Goal: Contribute content: Contribute content

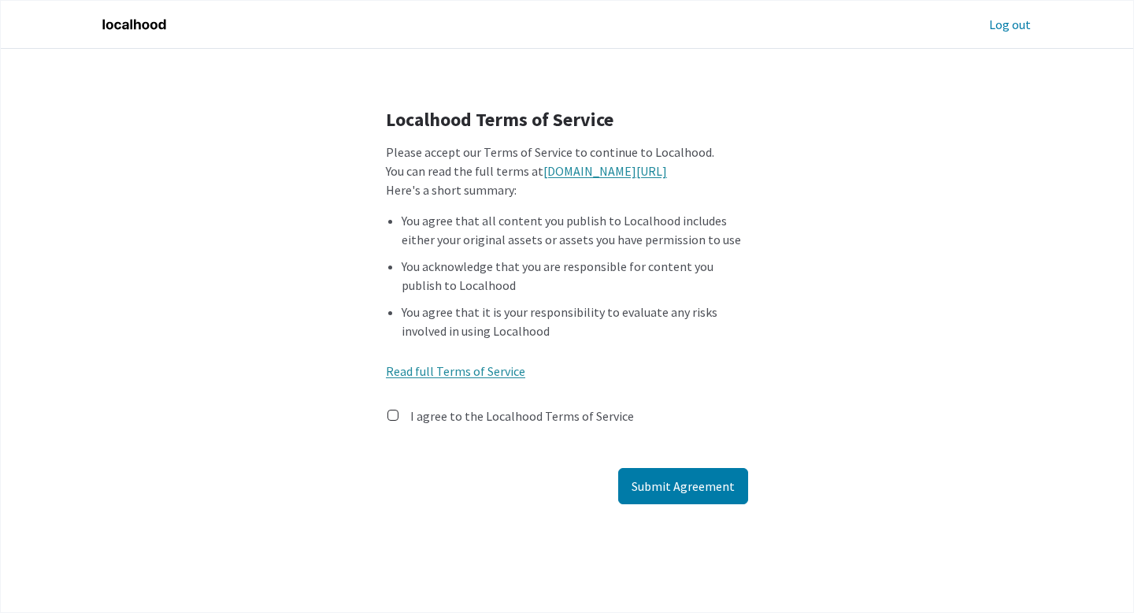
click at [470, 396] on div "I agree to the Localhood Terms of Service *Required" at bounding box center [517, 420] width 236 height 50
click at [470, 414] on label "I agree to the Localhood Terms of Service" at bounding box center [522, 415] width 224 height 19
click at [399, 414] on input "I agree to the Localhood Terms of Service" at bounding box center [393, 415] width 11 height 11
click at [735, 509] on div "Localhood Terms of Service Please accept our Terms of Service to continue to Lo…" at bounding box center [567, 306] width 1086 height 564
click at [726, 498] on button "Submit Agreement" at bounding box center [683, 486] width 130 height 36
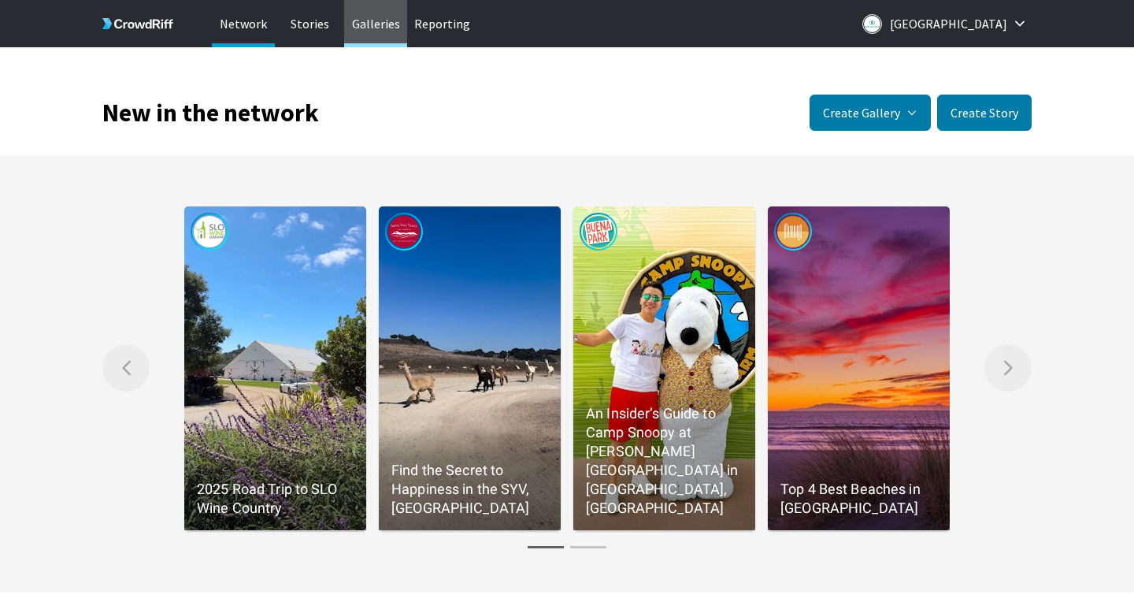
click at [388, 28] on p "Galleries" at bounding box center [375, 23] width 63 height 47
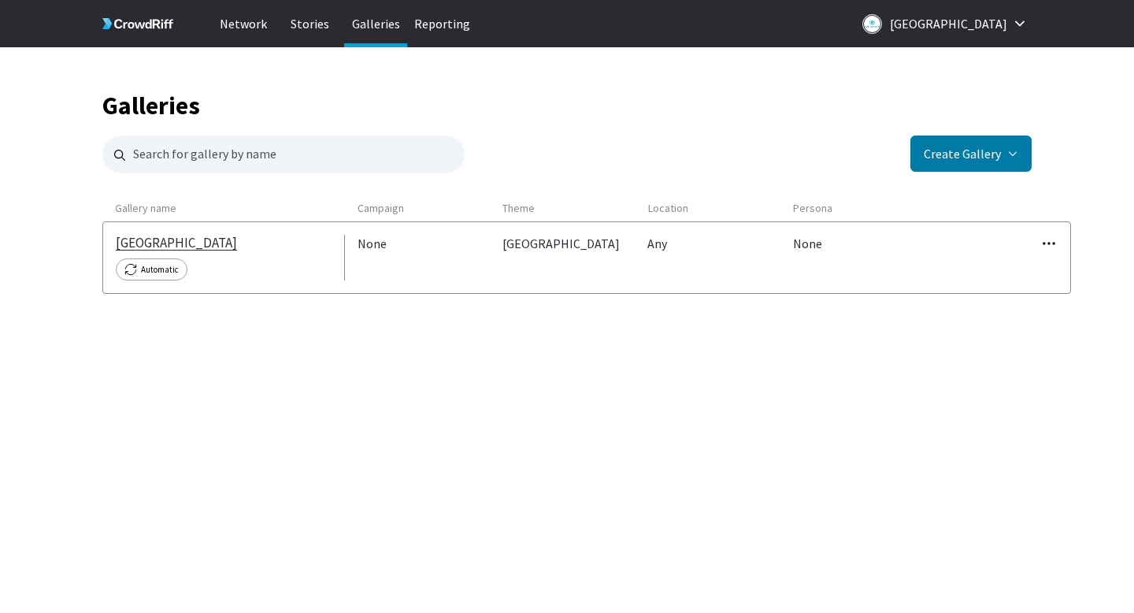
click at [161, 247] on link "[GEOGRAPHIC_DATA]" at bounding box center [176, 243] width 121 height 16
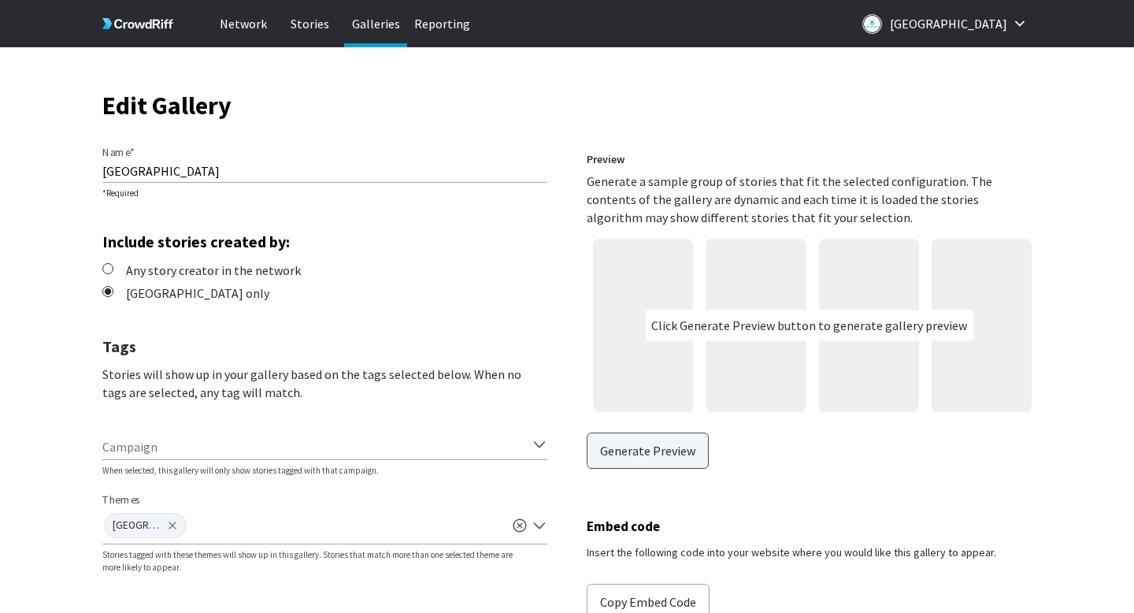
click at [646, 449] on button "Generate Preview" at bounding box center [648, 450] width 122 height 36
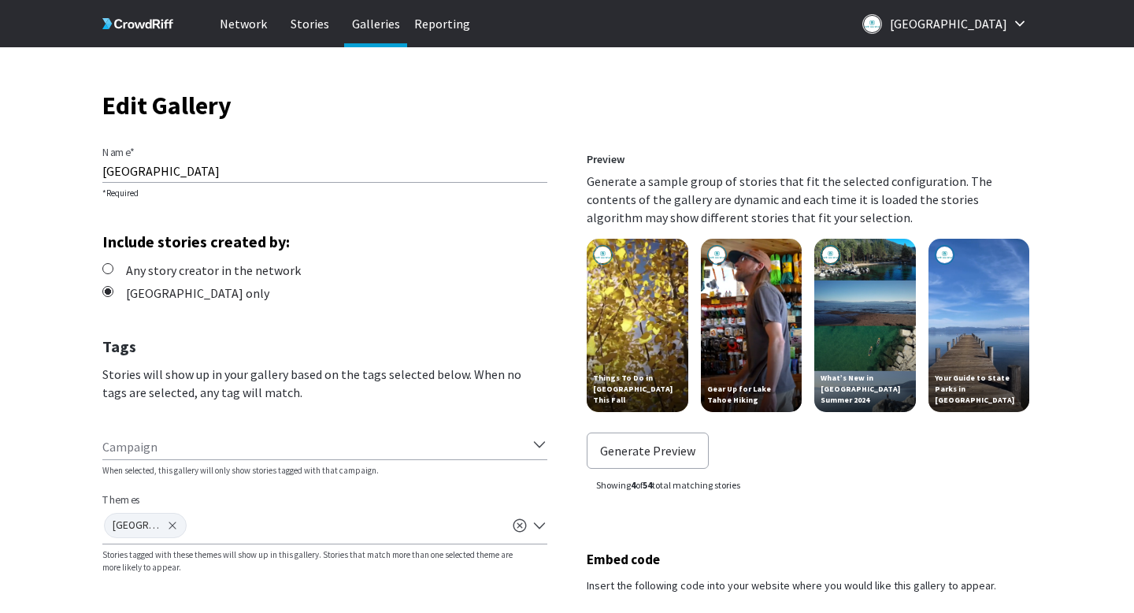
click at [382, 28] on p "Galleries" at bounding box center [375, 23] width 63 height 47
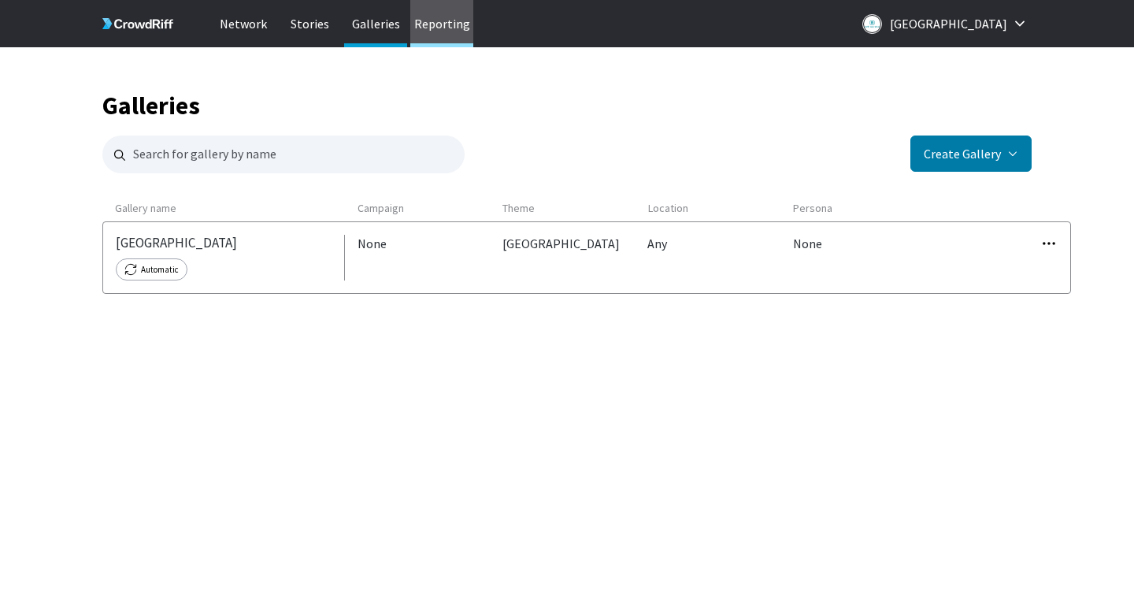
click at [437, 36] on p "Reporting" at bounding box center [441, 23] width 63 height 47
click at [303, 34] on p "Stories" at bounding box center [309, 23] width 63 height 47
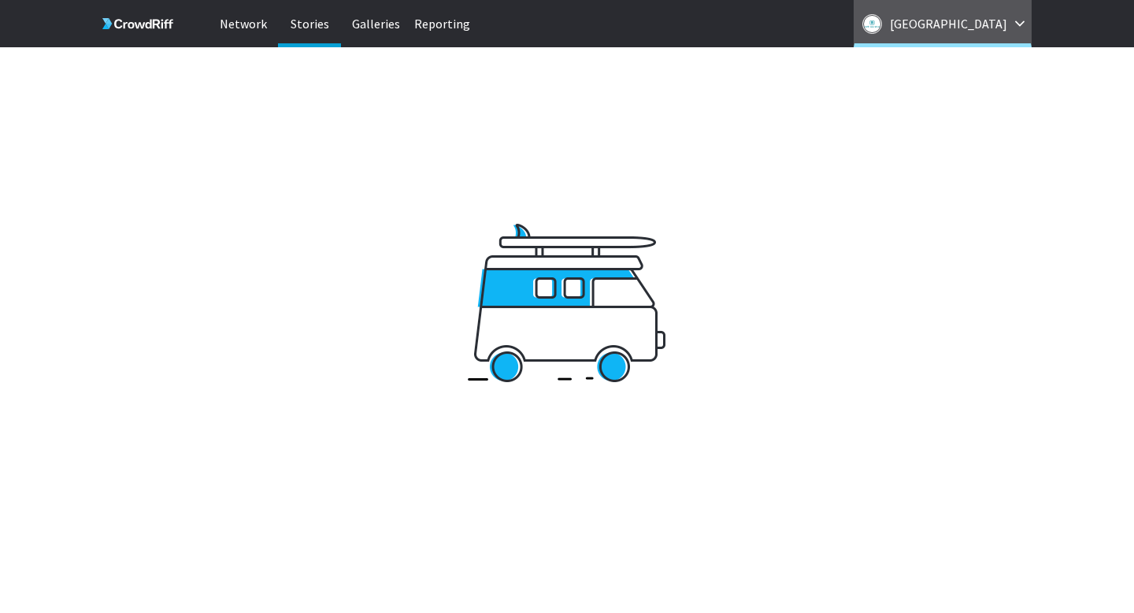
click at [977, 37] on button "[GEOGRAPHIC_DATA]" at bounding box center [943, 23] width 178 height 47
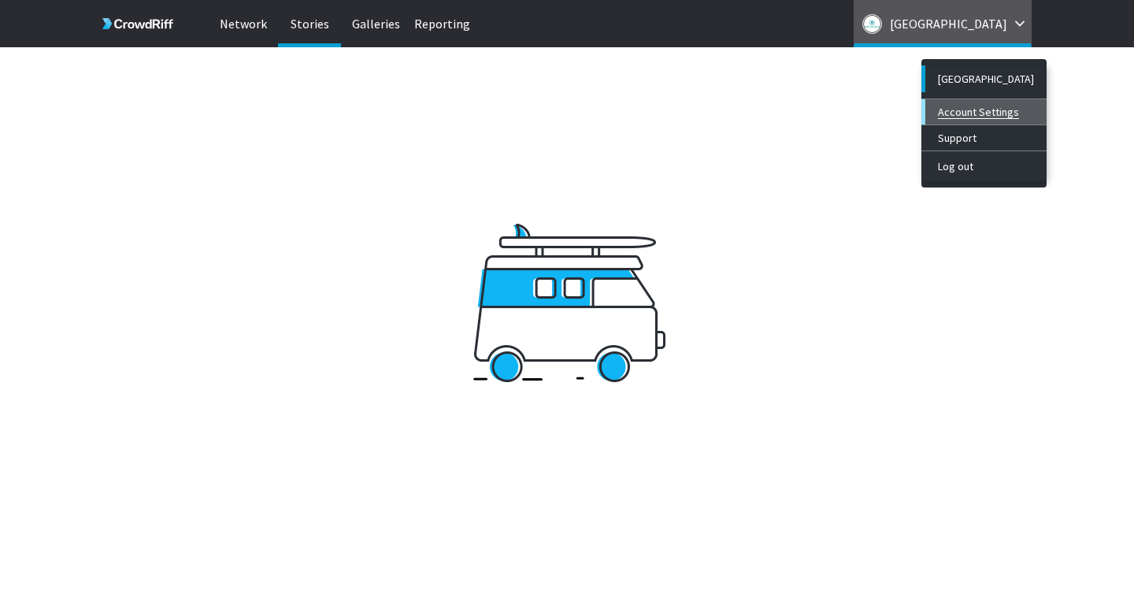
click at [950, 117] on link "Account Settings" at bounding box center [984, 111] width 125 height 25
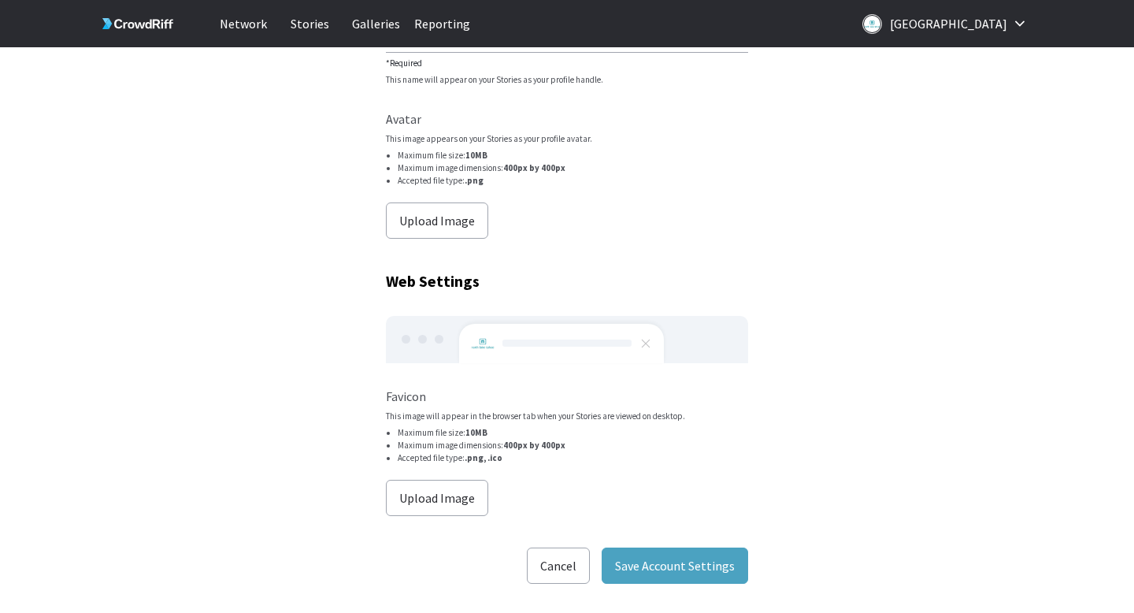
scroll to position [346, 0]
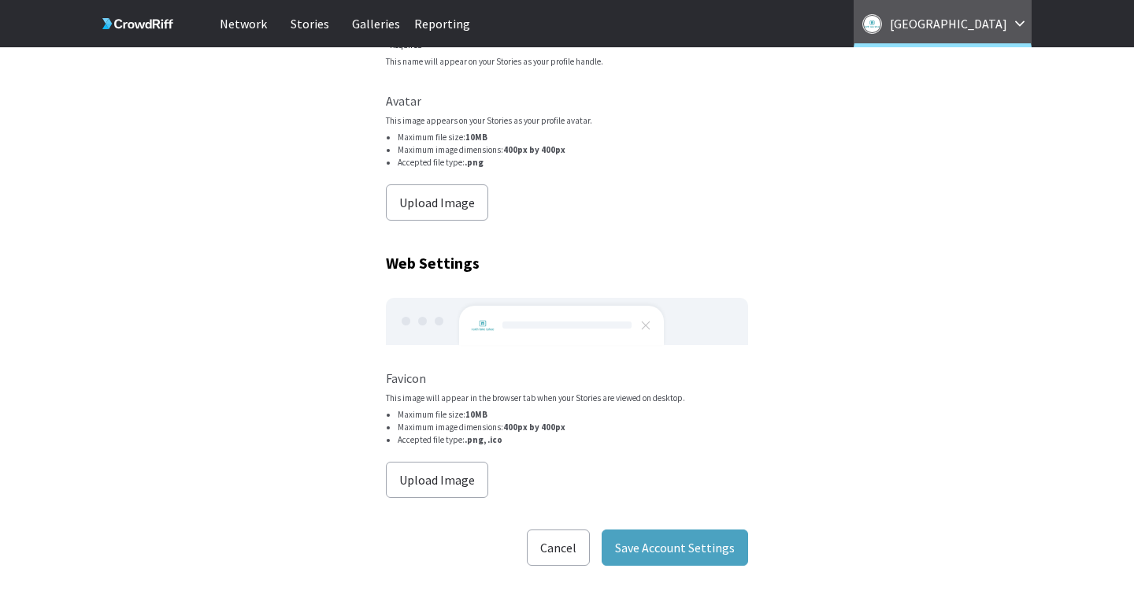
click at [936, 32] on p "[GEOGRAPHIC_DATA]" at bounding box center [948, 23] width 117 height 25
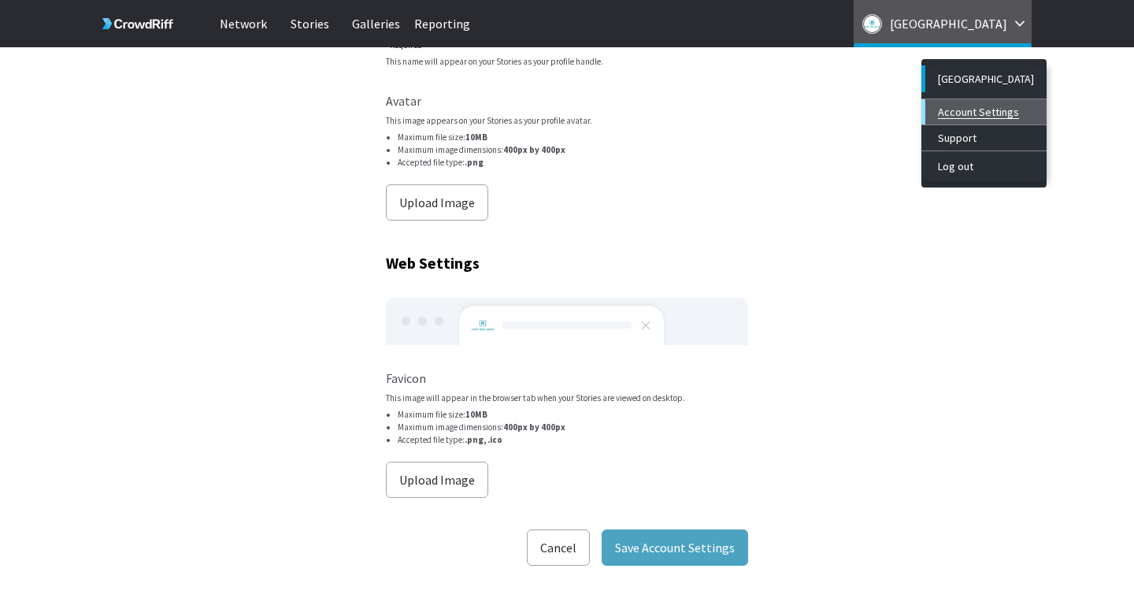
click at [963, 120] on link "Account Settings" at bounding box center [984, 111] width 125 height 25
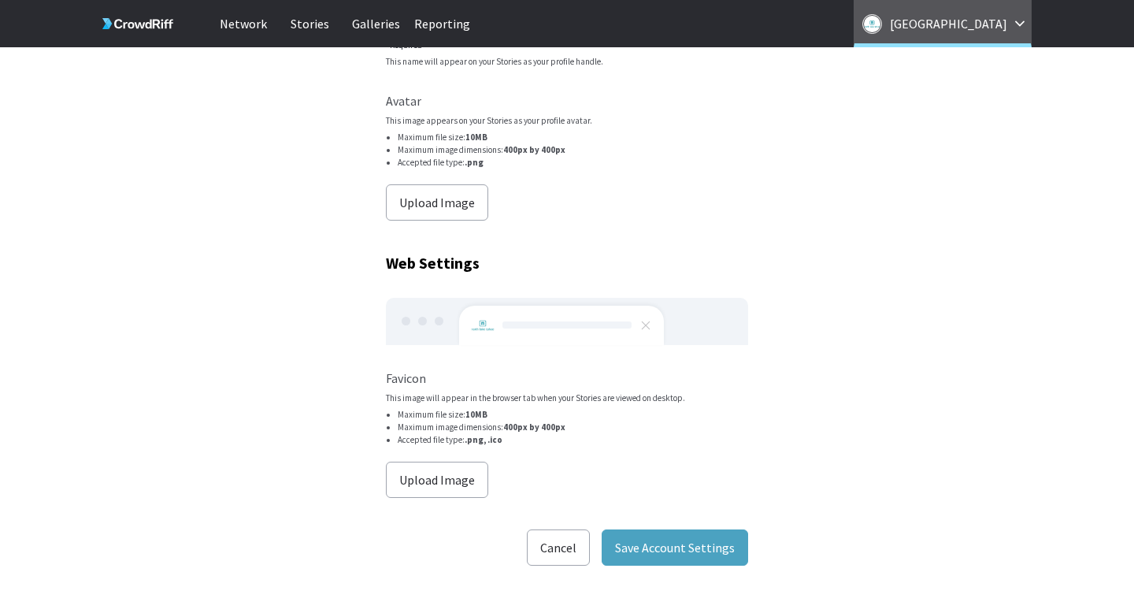
click at [976, 36] on button "[GEOGRAPHIC_DATA]" at bounding box center [943, 23] width 178 height 47
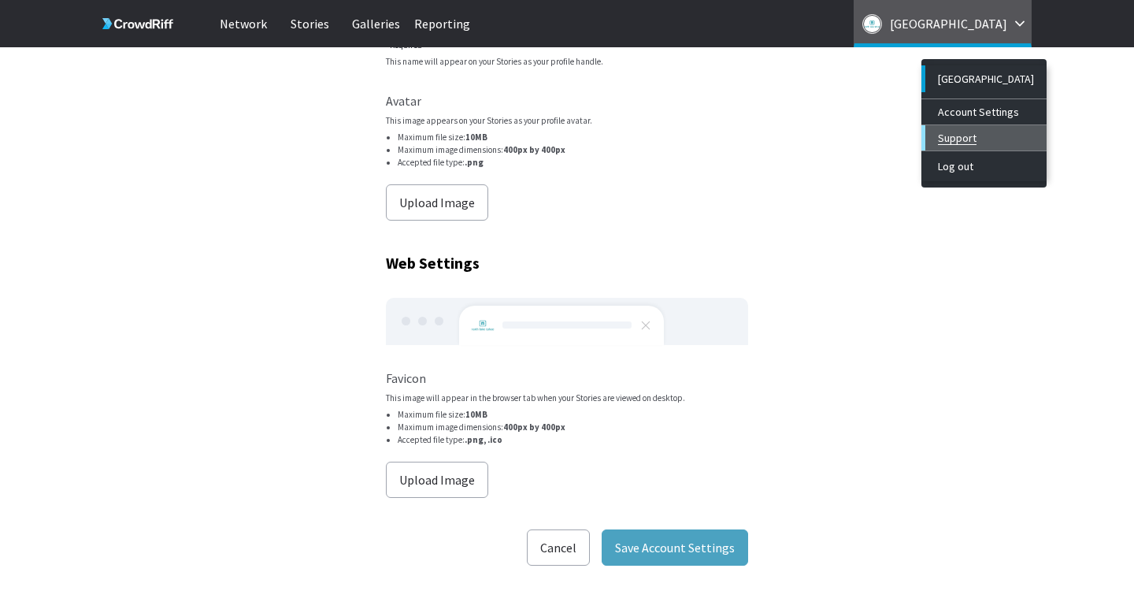
click at [976, 142] on link "Support" at bounding box center [984, 137] width 125 height 25
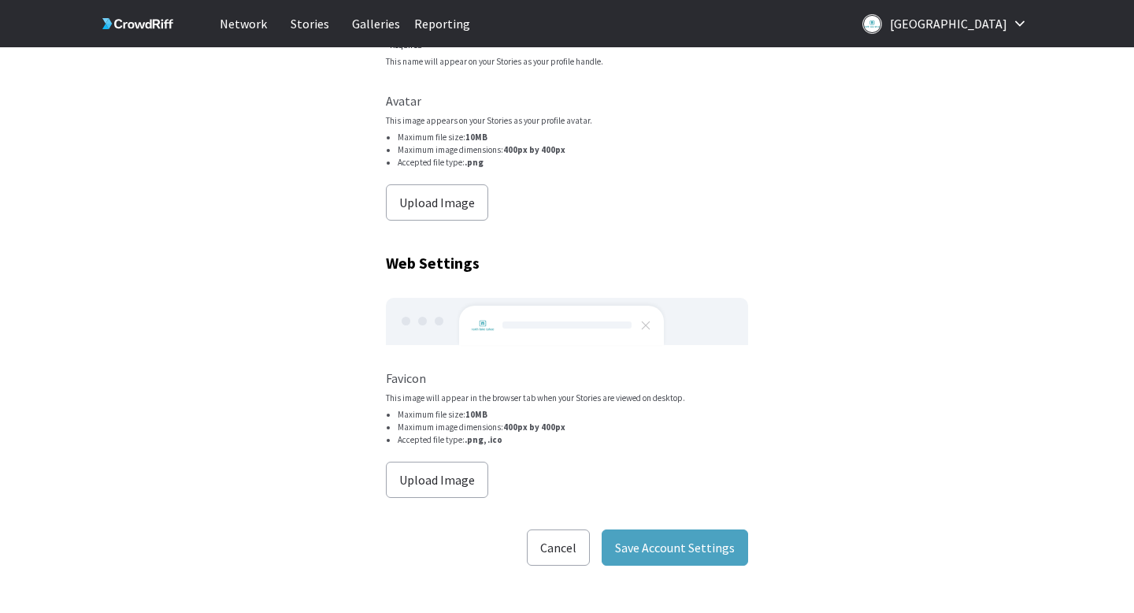
scroll to position [0, 0]
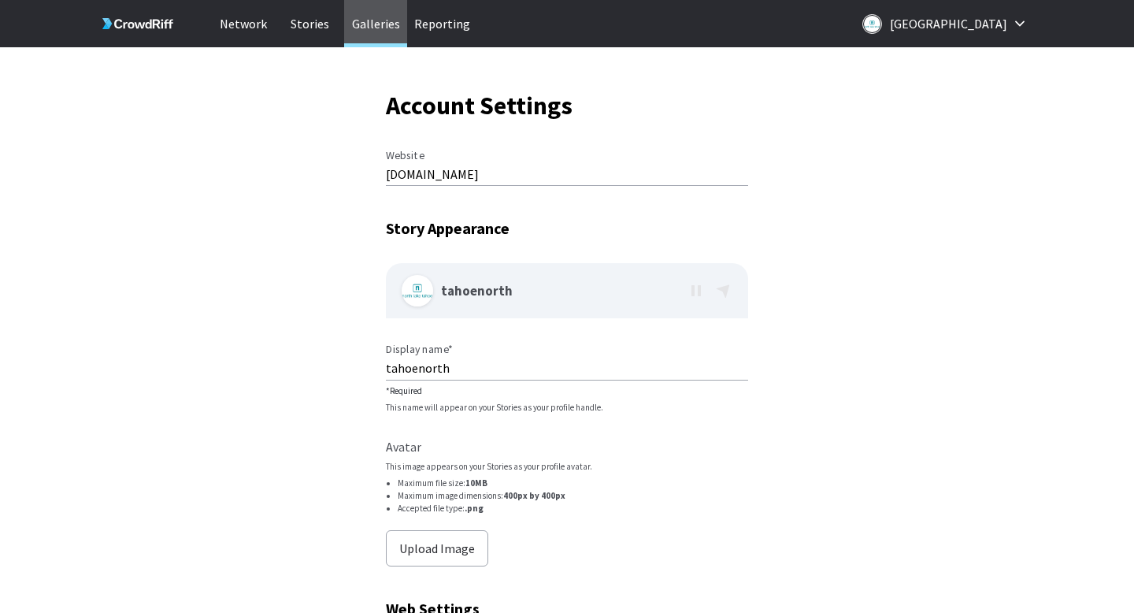
click at [381, 21] on p "Galleries" at bounding box center [375, 23] width 63 height 47
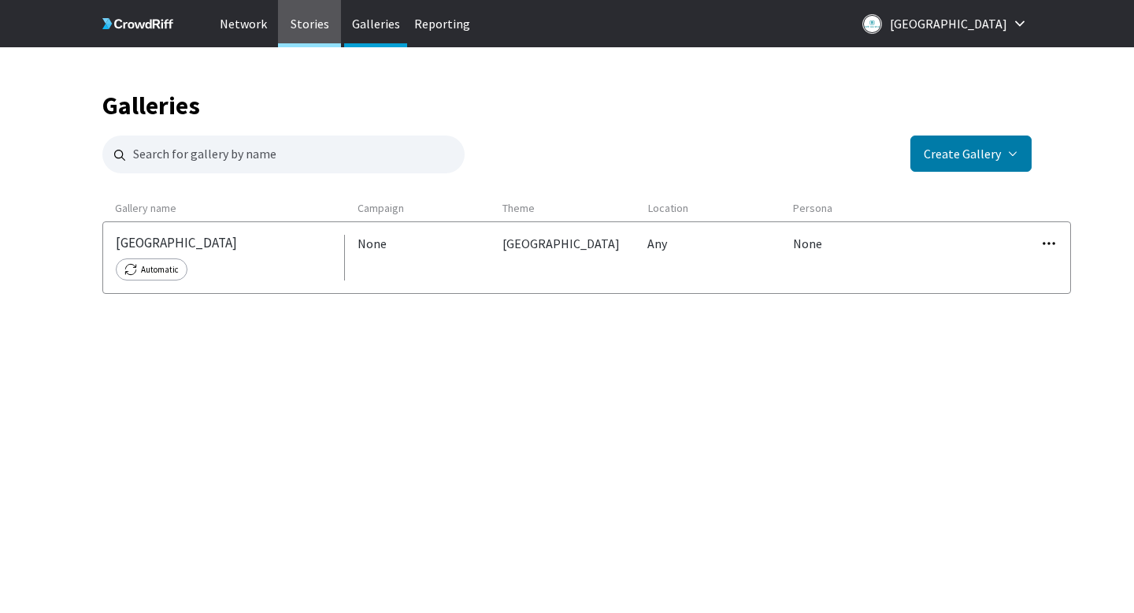
click at [303, 41] on p "Stories" at bounding box center [309, 23] width 63 height 47
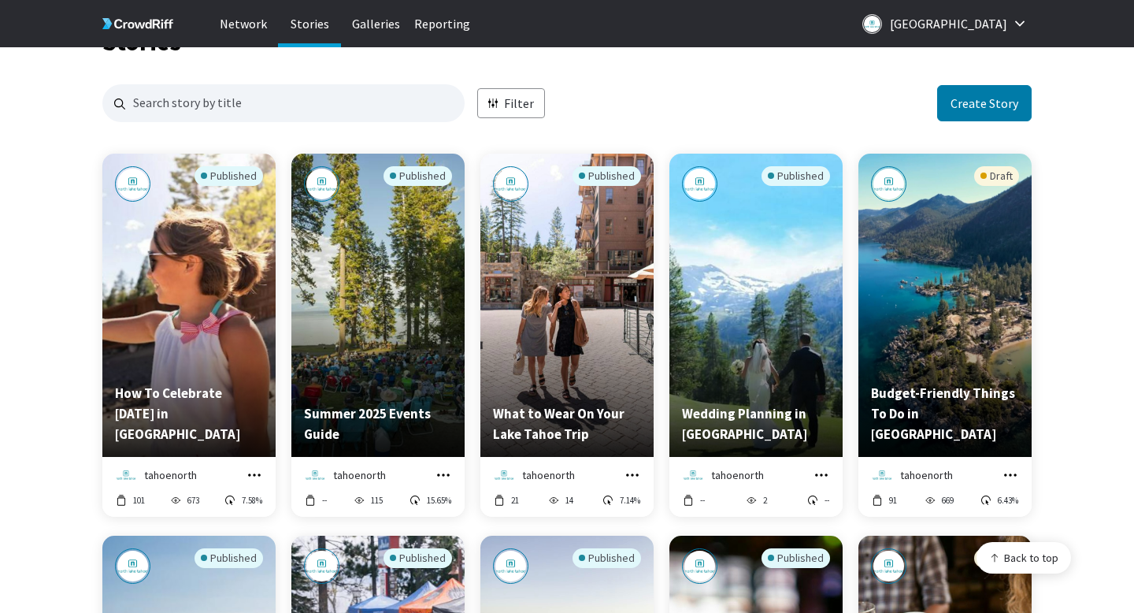
scroll to position [65, 0]
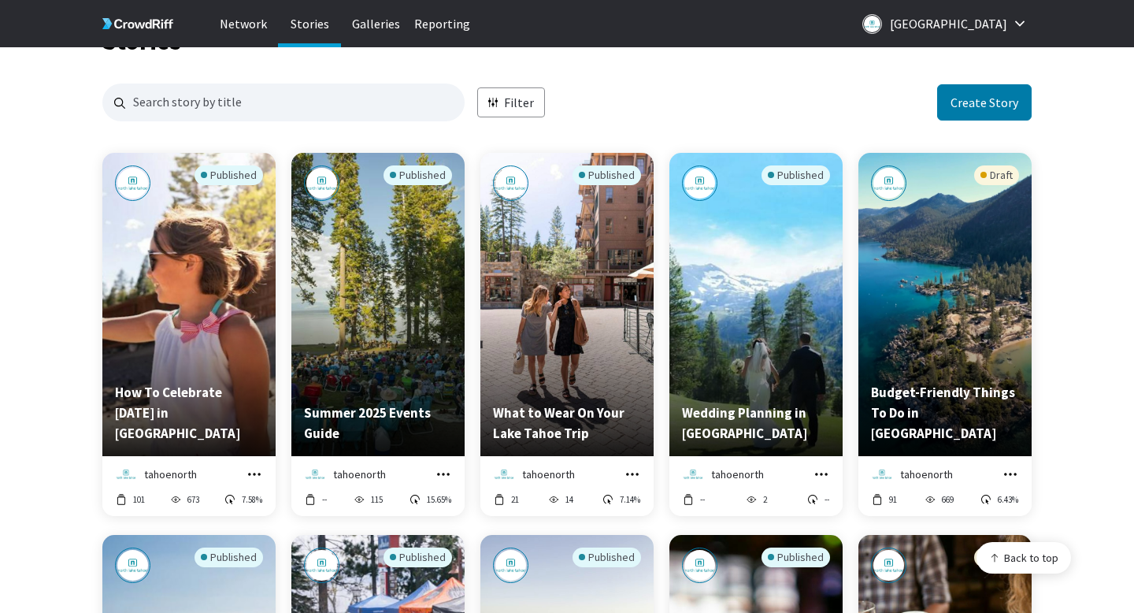
click at [262, 481] on icon "grid" at bounding box center [255, 474] width 16 height 16
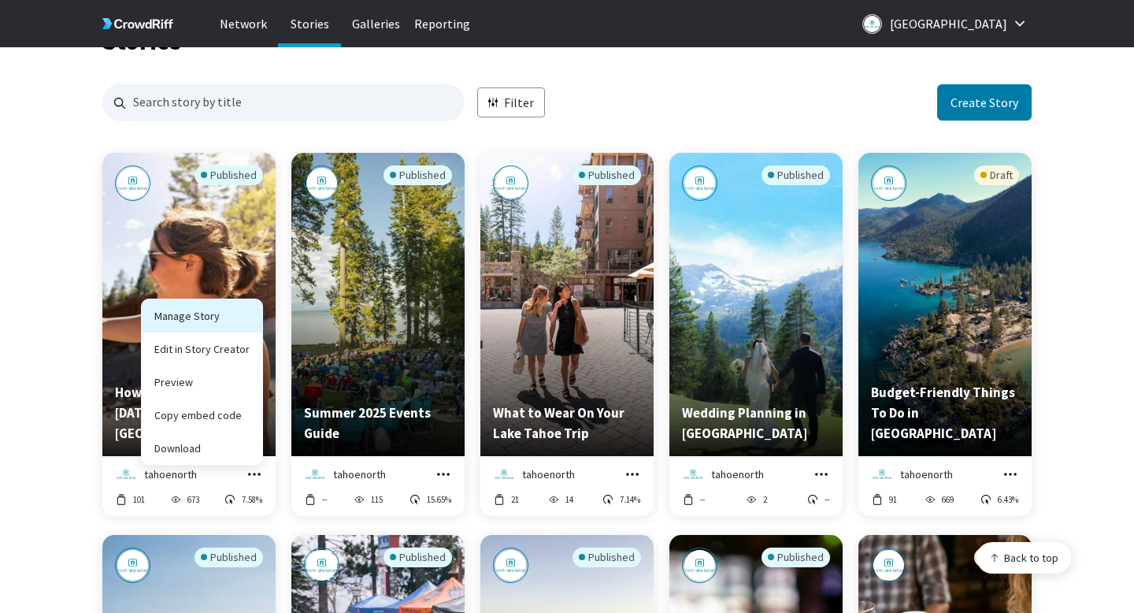
click at [215, 316] on link "Manage Story" at bounding box center [202, 315] width 121 height 33
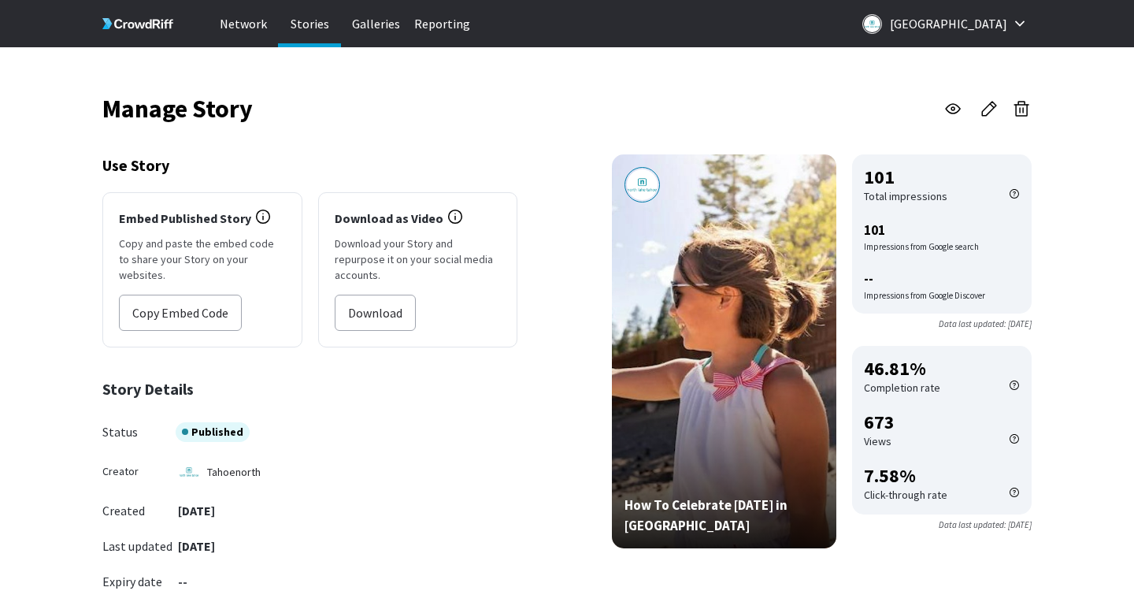
scroll to position [9, 0]
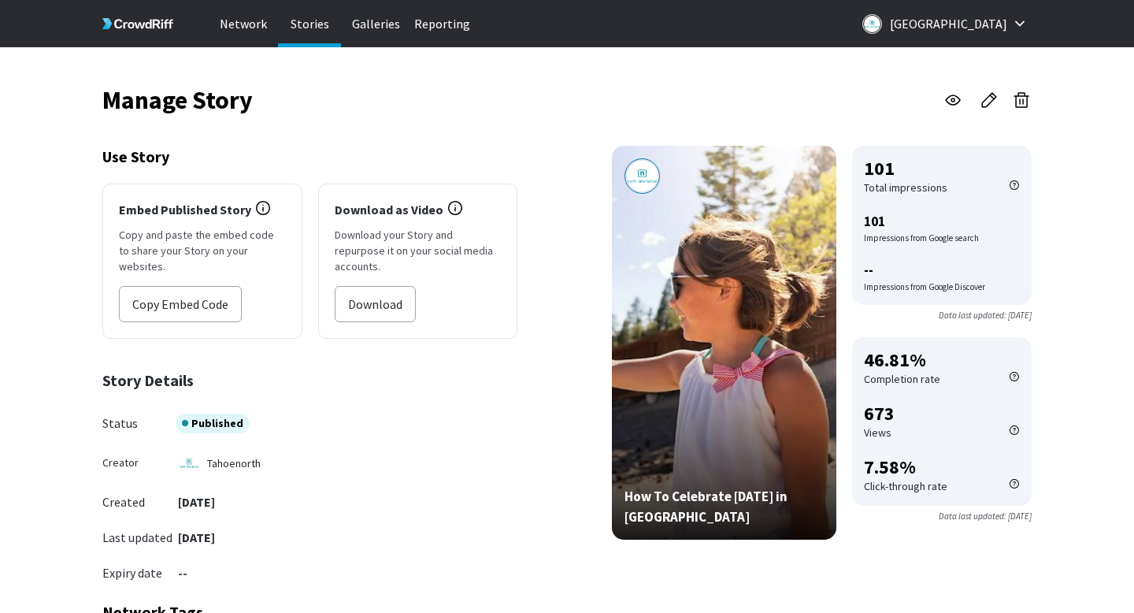
click at [217, 414] on div "Published" at bounding box center [213, 424] width 74 height 20
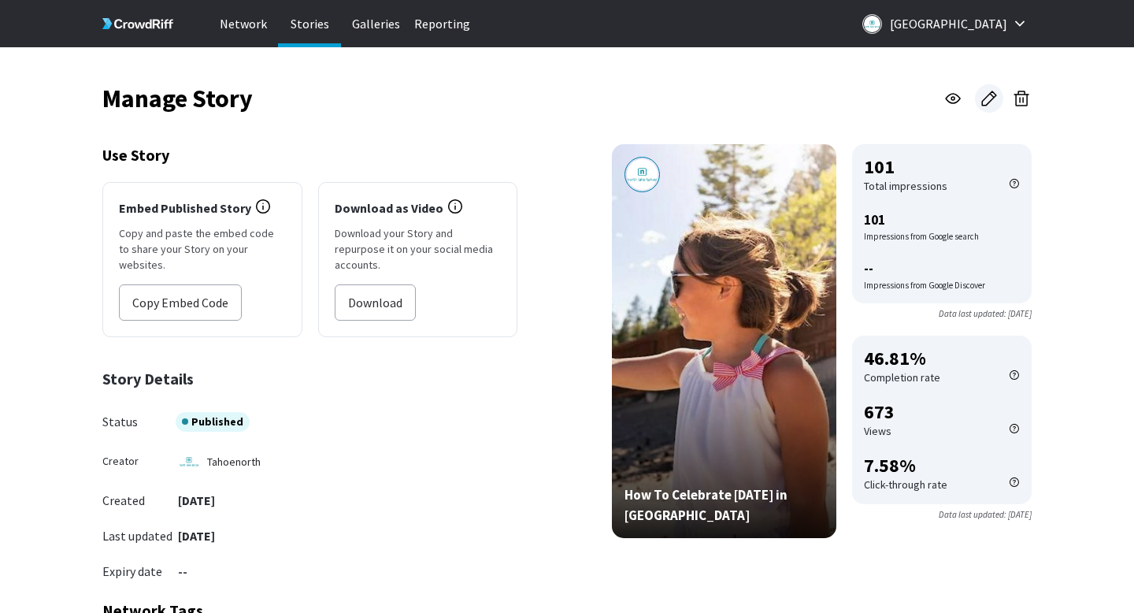
click at [980, 94] on icon at bounding box center [989, 98] width 19 height 19
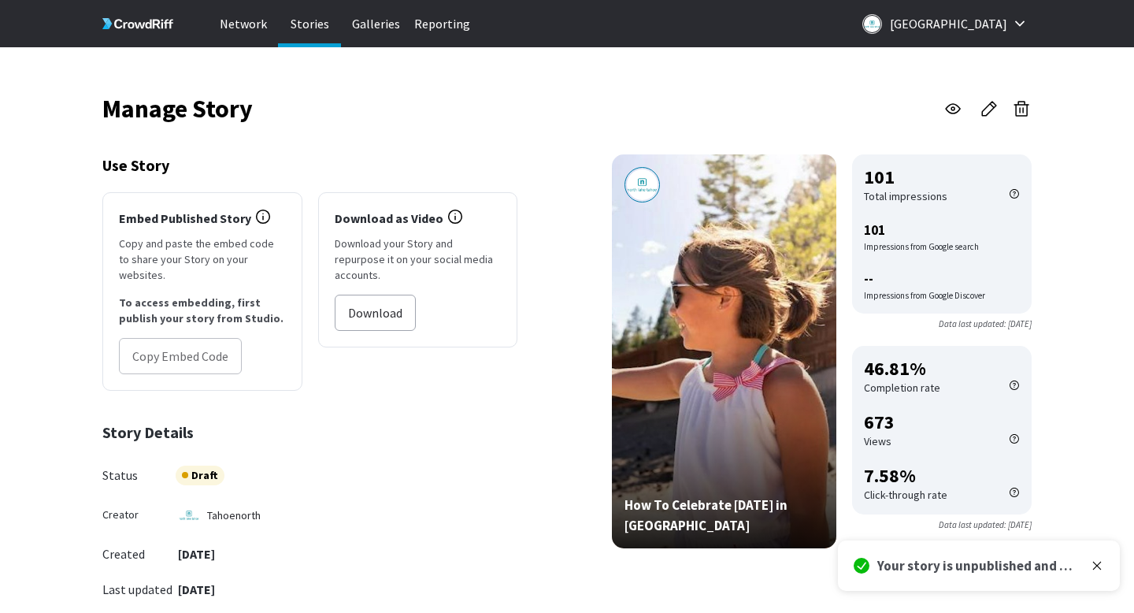
scroll to position [1, 0]
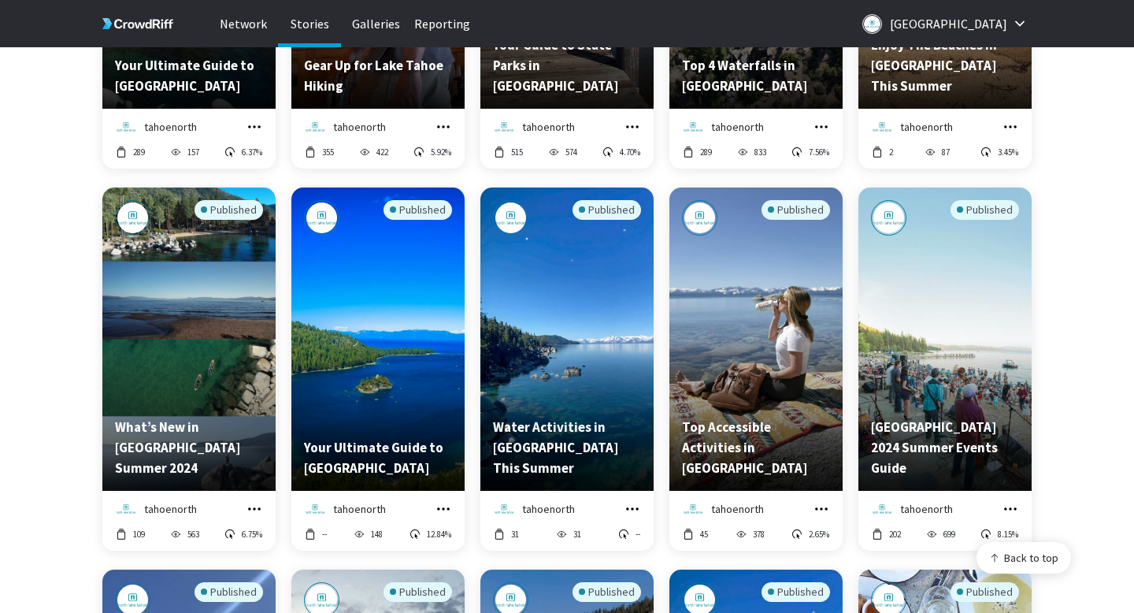
scroll to position [2396, 0]
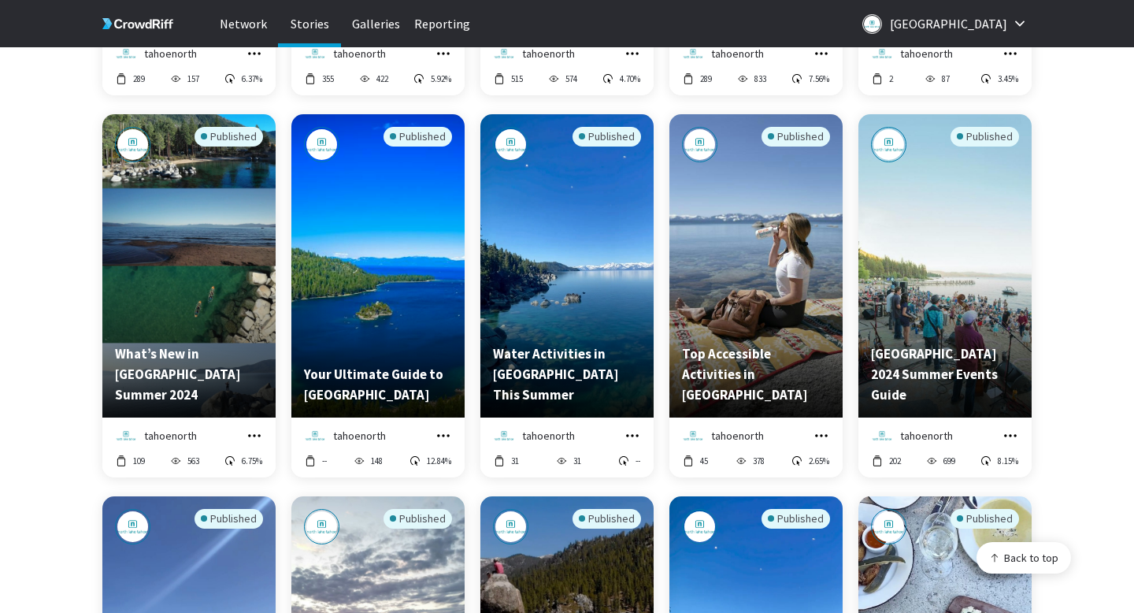
click at [213, 145] on div "Published" at bounding box center [229, 137] width 69 height 20
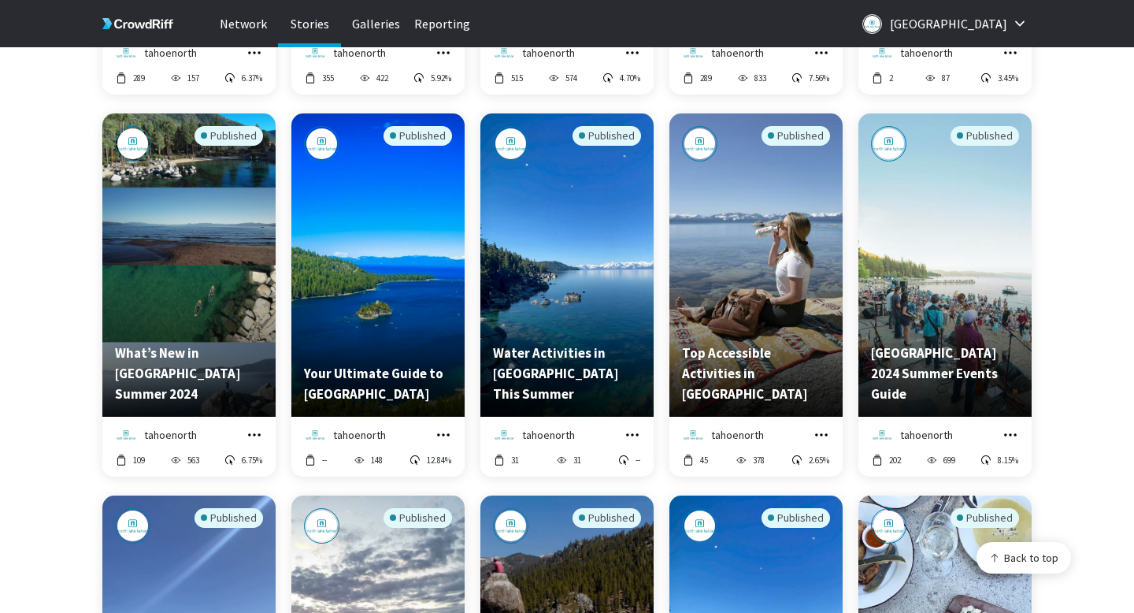
scroll to position [4624, 930]
click at [258, 433] on icon "grid" at bounding box center [254, 434] width 13 height 2
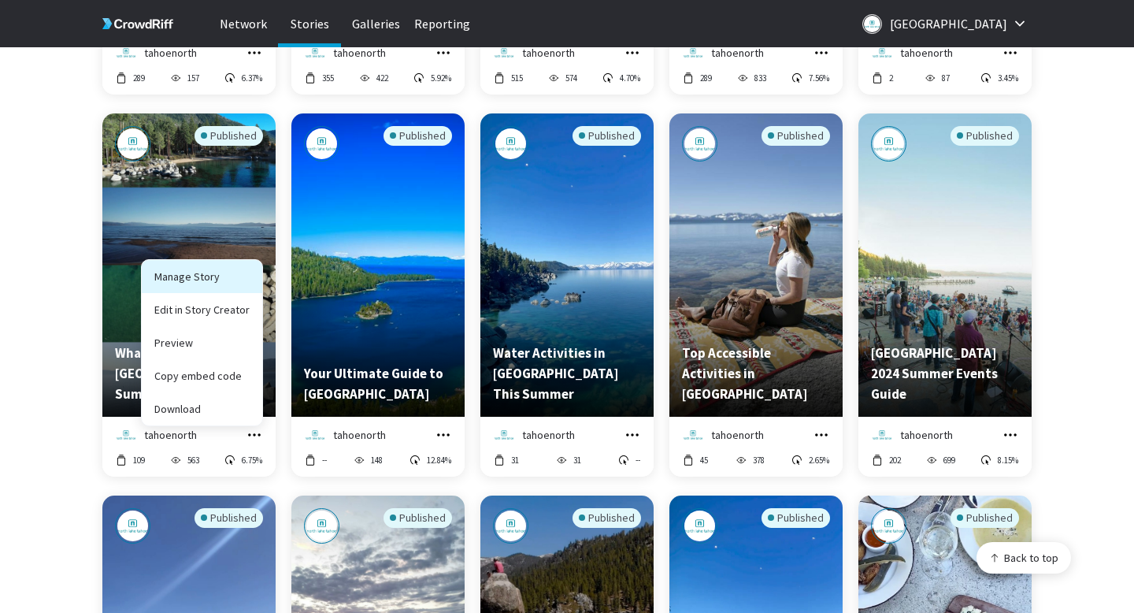
click at [231, 284] on link "Manage Story" at bounding box center [202, 276] width 121 height 33
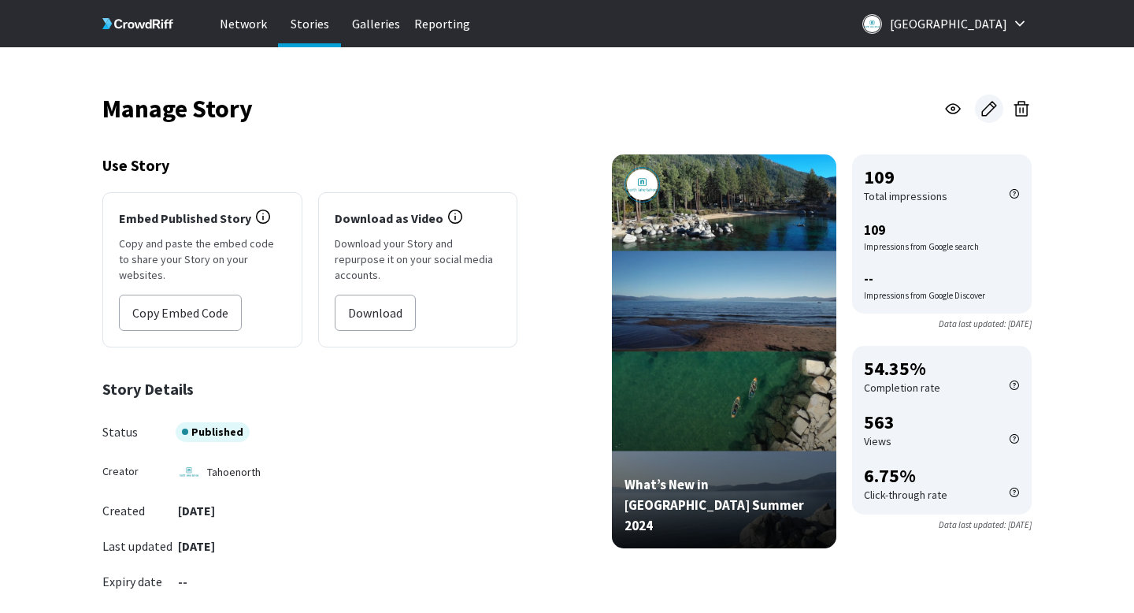
click at [995, 110] on icon at bounding box center [989, 108] width 19 height 19
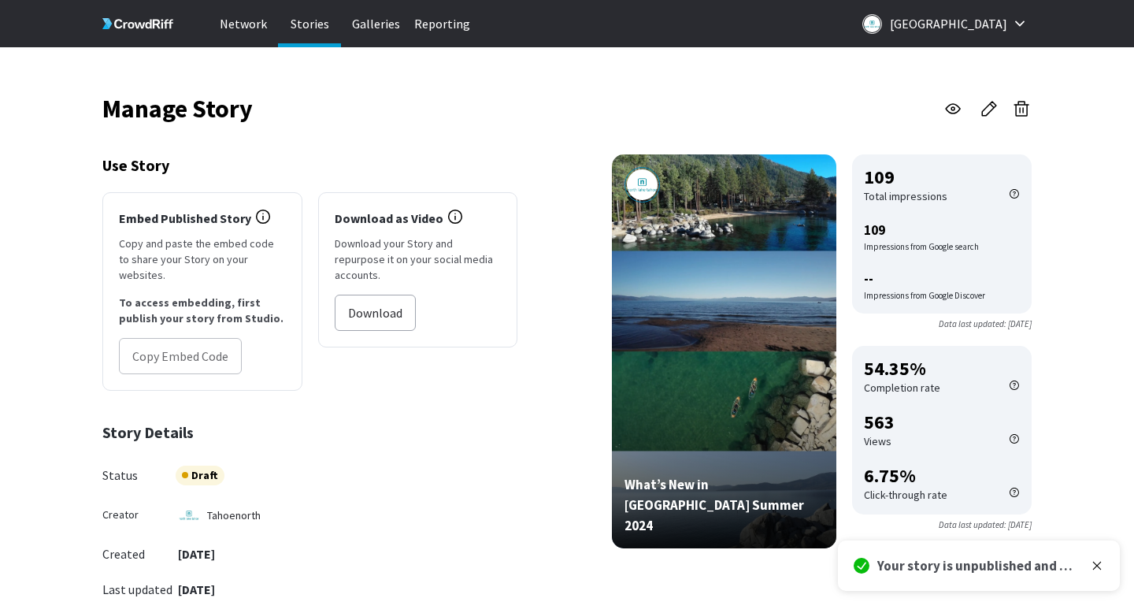
click at [310, 24] on p "Stories" at bounding box center [309, 23] width 63 height 47
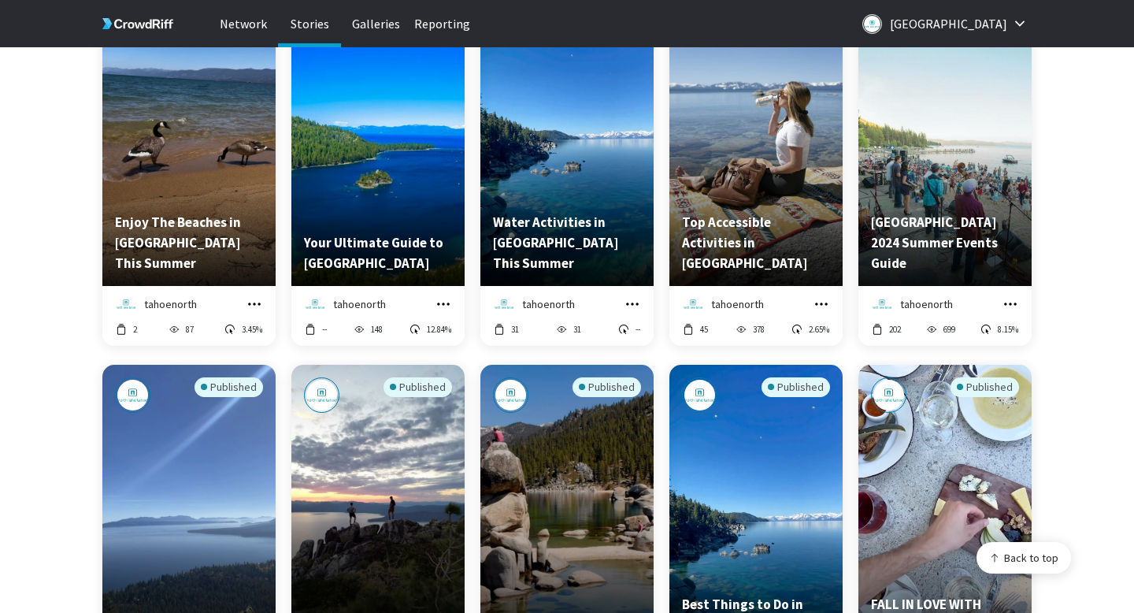
scroll to position [2748, 0]
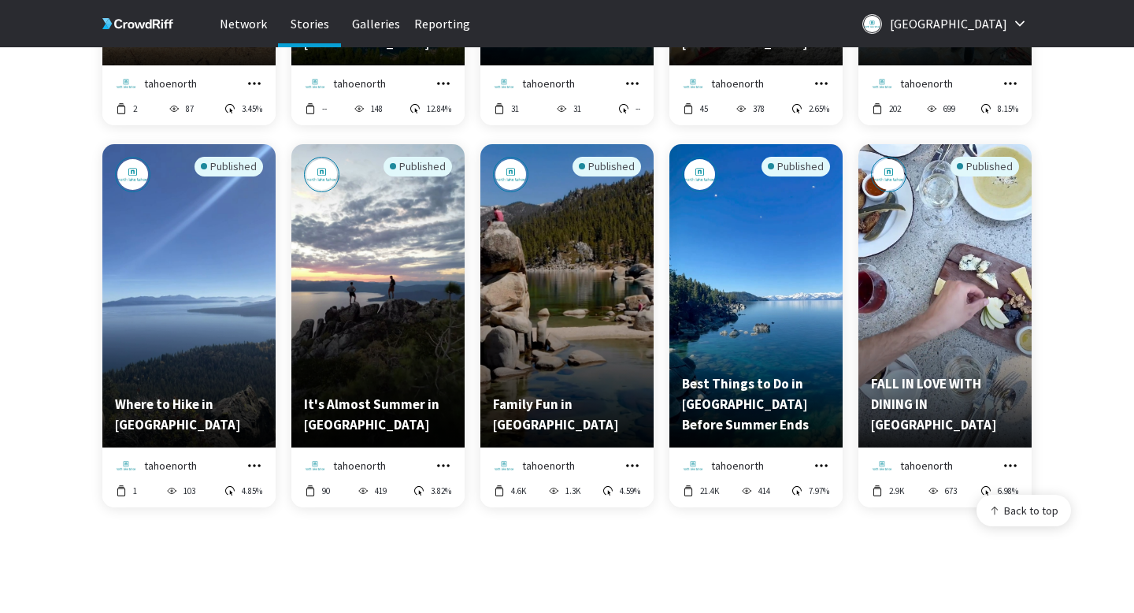
click at [1004, 462] on icon "grid" at bounding box center [1011, 466] width 16 height 16
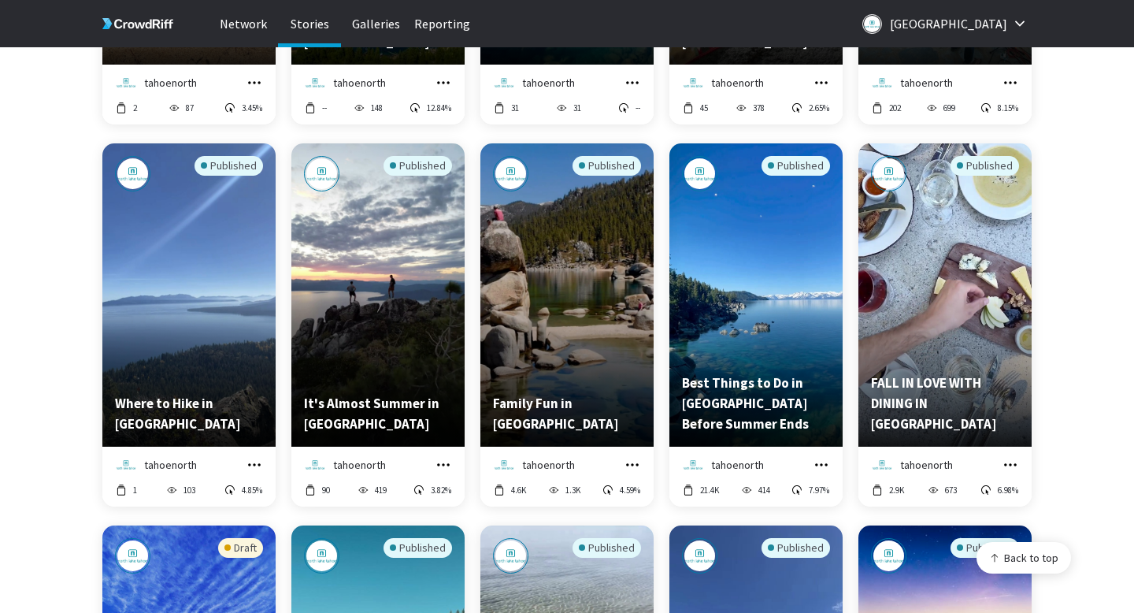
scroll to position [4624, 930]
click at [1015, 466] on icon "grid" at bounding box center [1011, 465] width 16 height 16
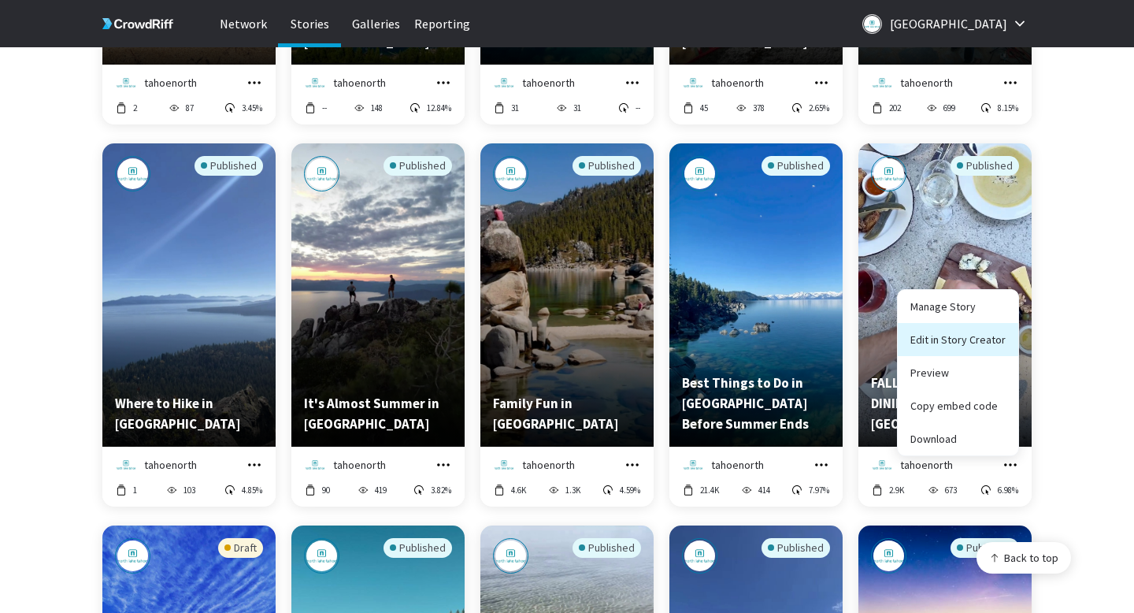
click at [952, 345] on link "Edit in Story Creator" at bounding box center [958, 339] width 121 height 33
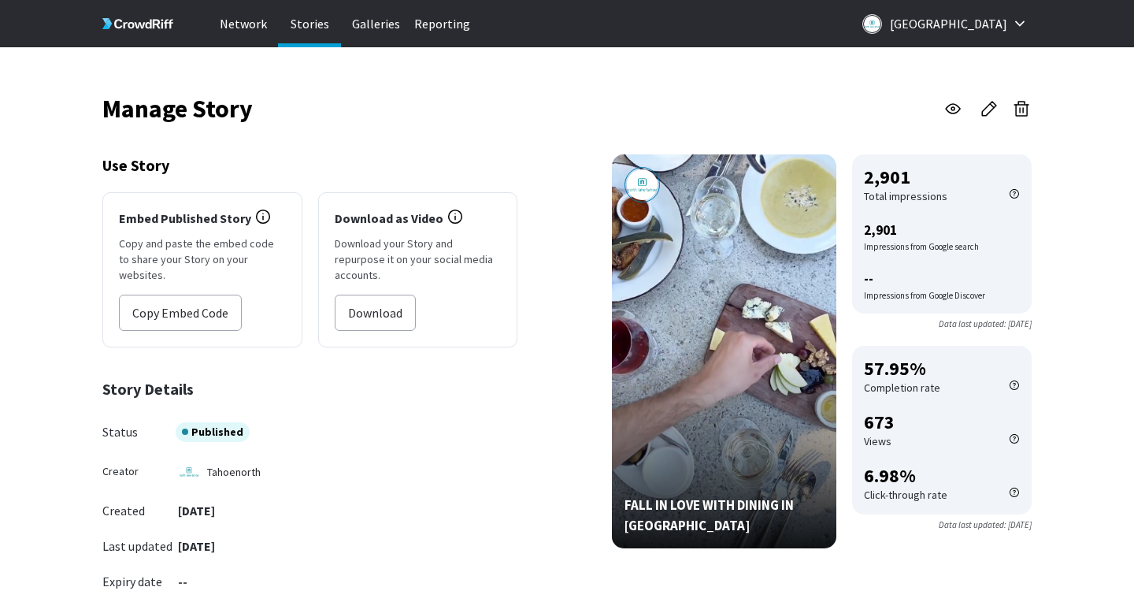
click at [313, 33] on p "Stories" at bounding box center [309, 23] width 63 height 47
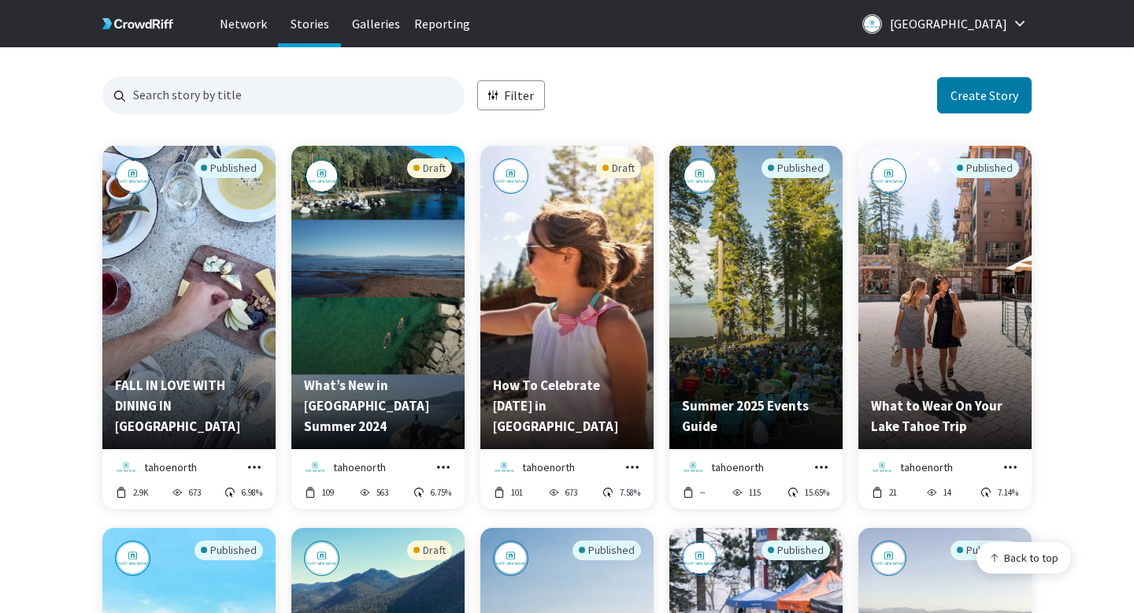
scroll to position [76, 0]
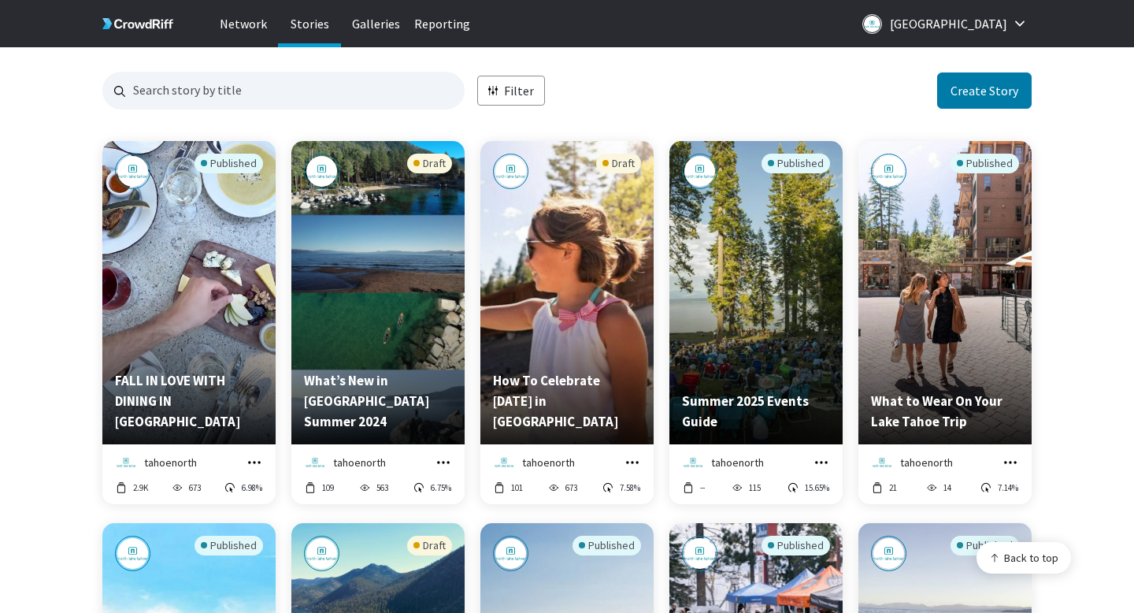
click at [814, 455] on icon "grid" at bounding box center [822, 463] width 16 height 16
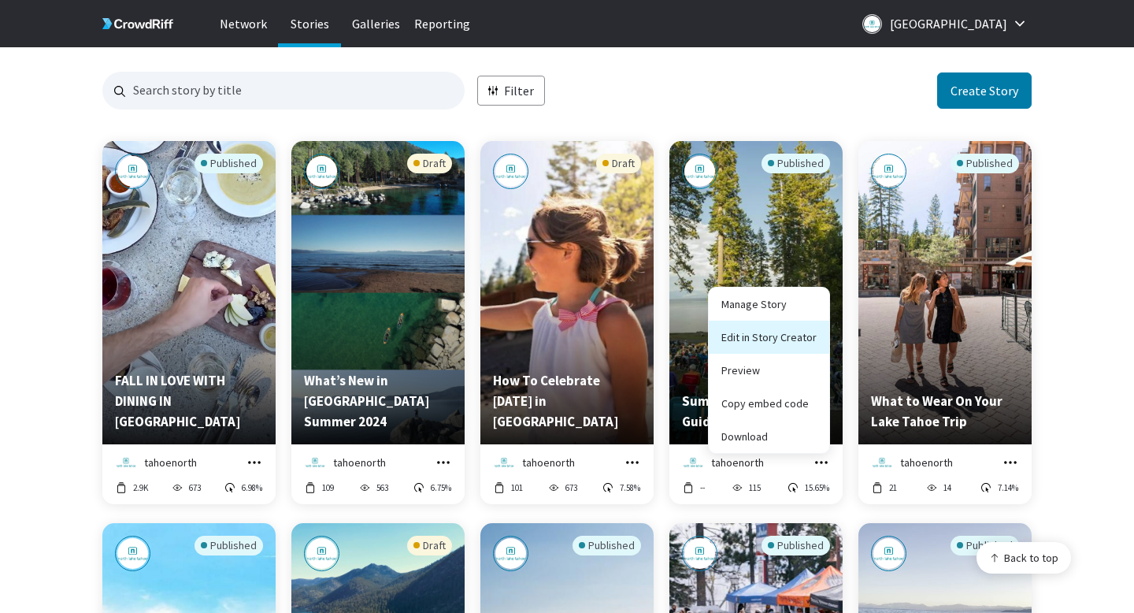
click at [774, 340] on link "Edit in Story Creator" at bounding box center [769, 337] width 121 height 33
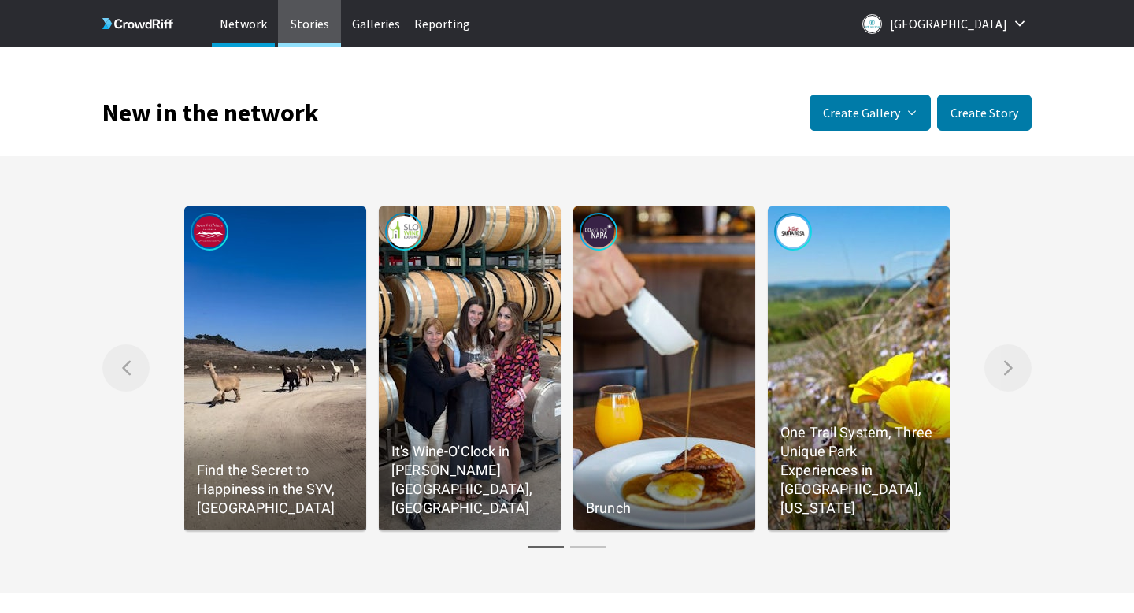
click at [314, 13] on p "Stories" at bounding box center [309, 23] width 63 height 47
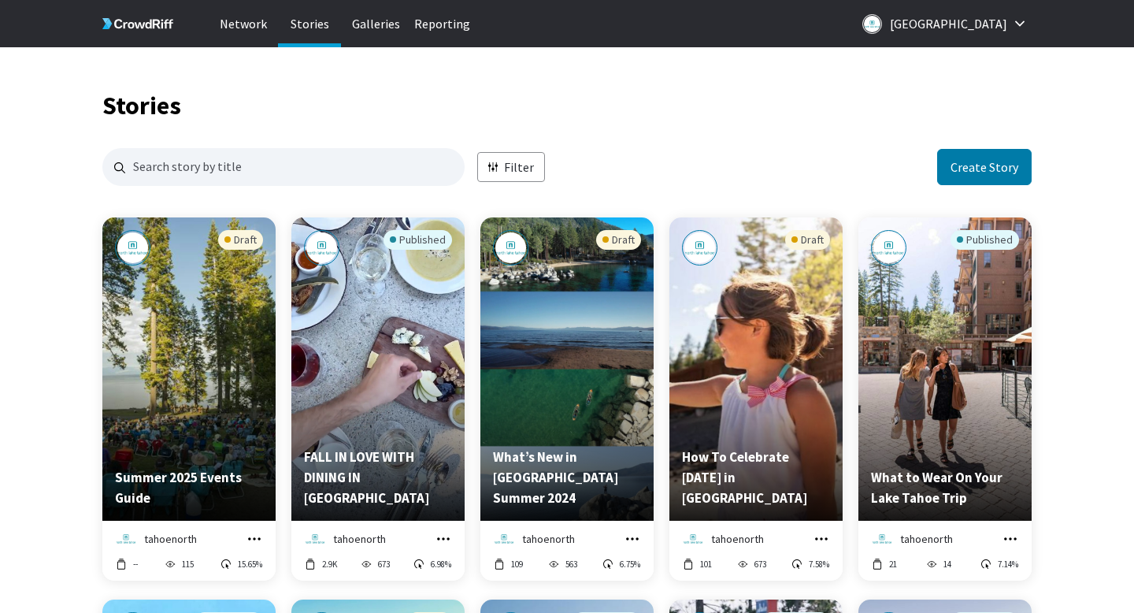
scroll to position [1528, 930]
click at [143, 281] on div "Draft" at bounding box center [189, 331] width 148 height 202
click at [243, 536] on div "tahoenorth Manage Story Edit in Story Creator Preview Download" at bounding box center [189, 539] width 148 height 20
click at [259, 538] on icon "grid" at bounding box center [254, 538] width 13 height 2
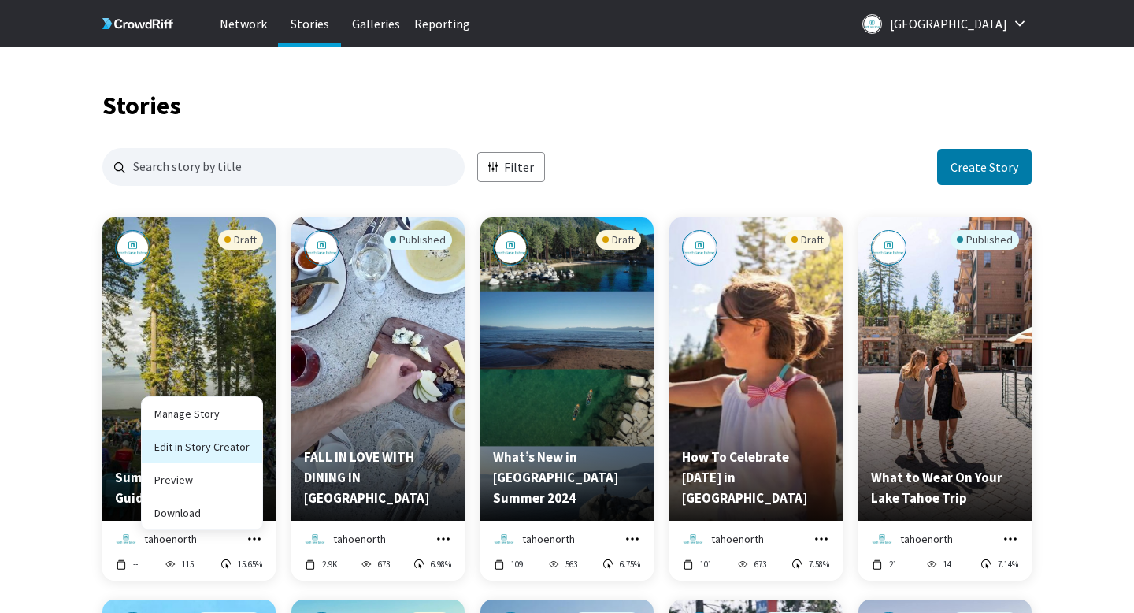
click at [210, 452] on link "Edit in Story Creator" at bounding box center [202, 446] width 121 height 33
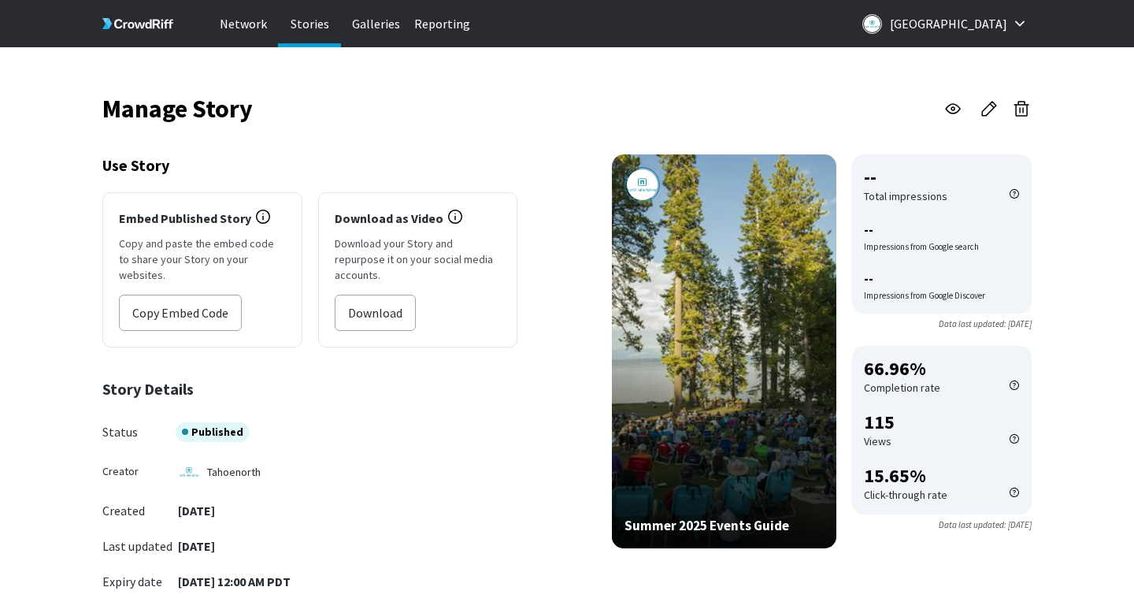
click at [317, 27] on p "Stories" at bounding box center [309, 23] width 63 height 47
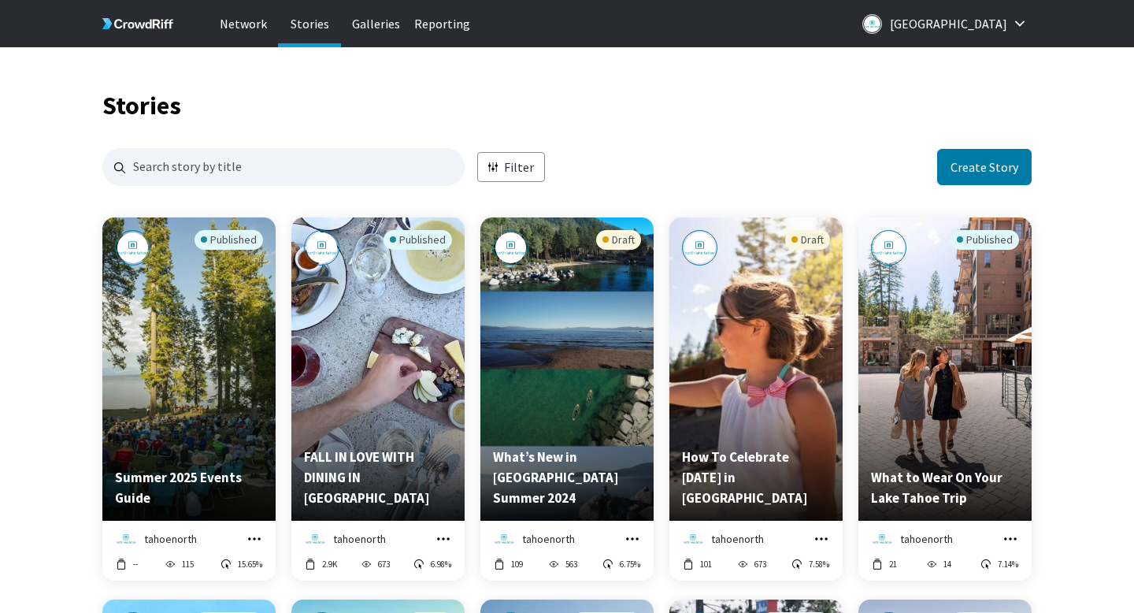
scroll to position [1528, 930]
click at [447, 536] on icon "grid" at bounding box center [444, 539] width 16 height 16
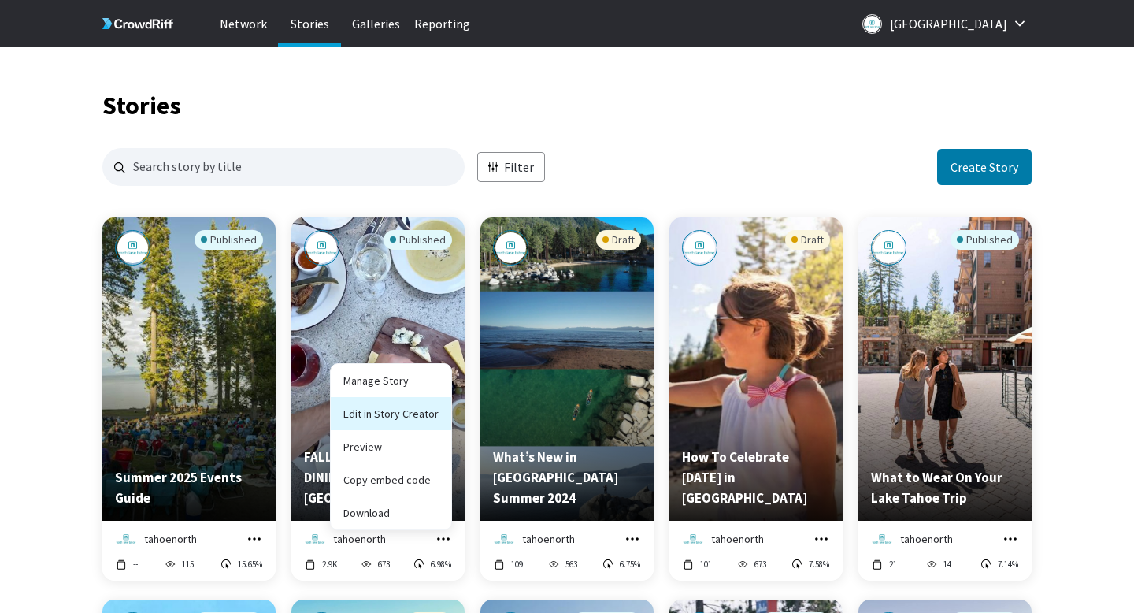
click at [413, 416] on link "Edit in Story Creator" at bounding box center [391, 413] width 121 height 33
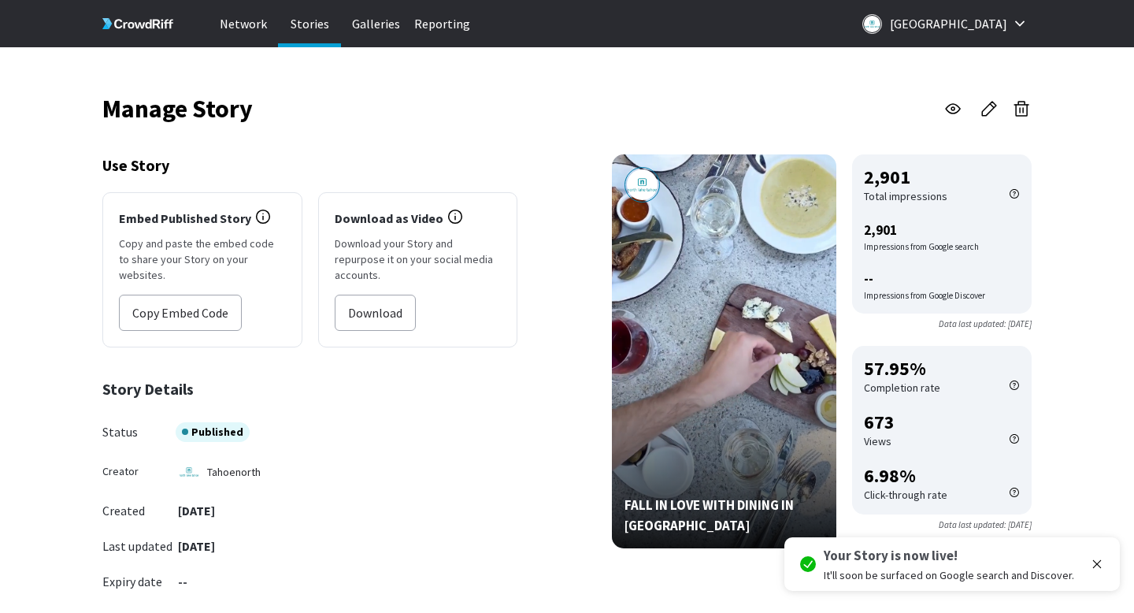
click at [332, 20] on p "Stories" at bounding box center [309, 23] width 63 height 47
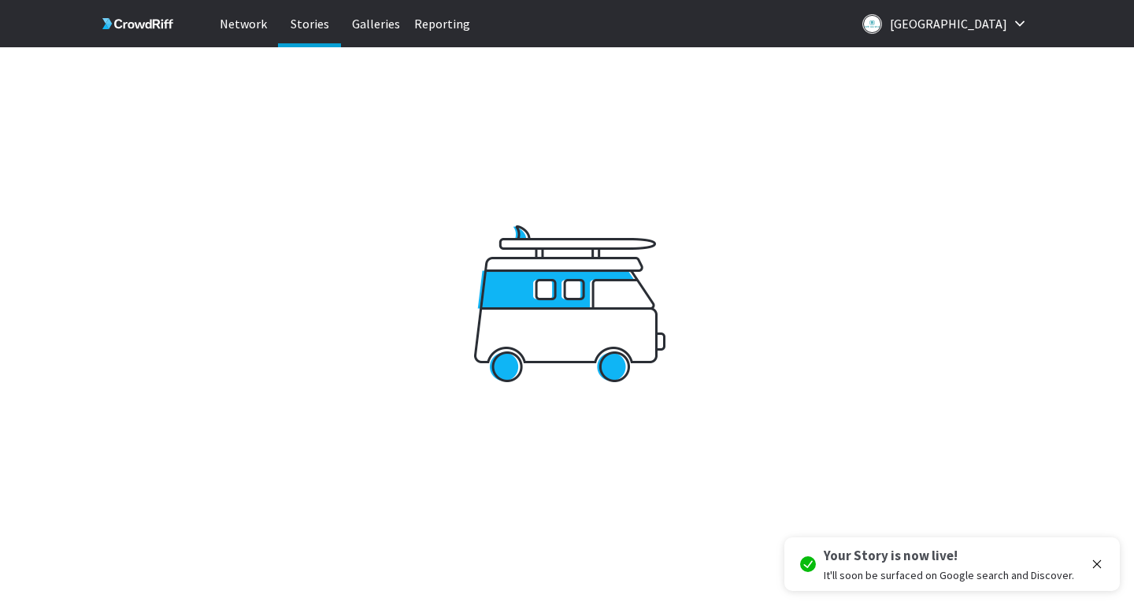
click at [316, 20] on p "Stories" at bounding box center [309, 23] width 63 height 47
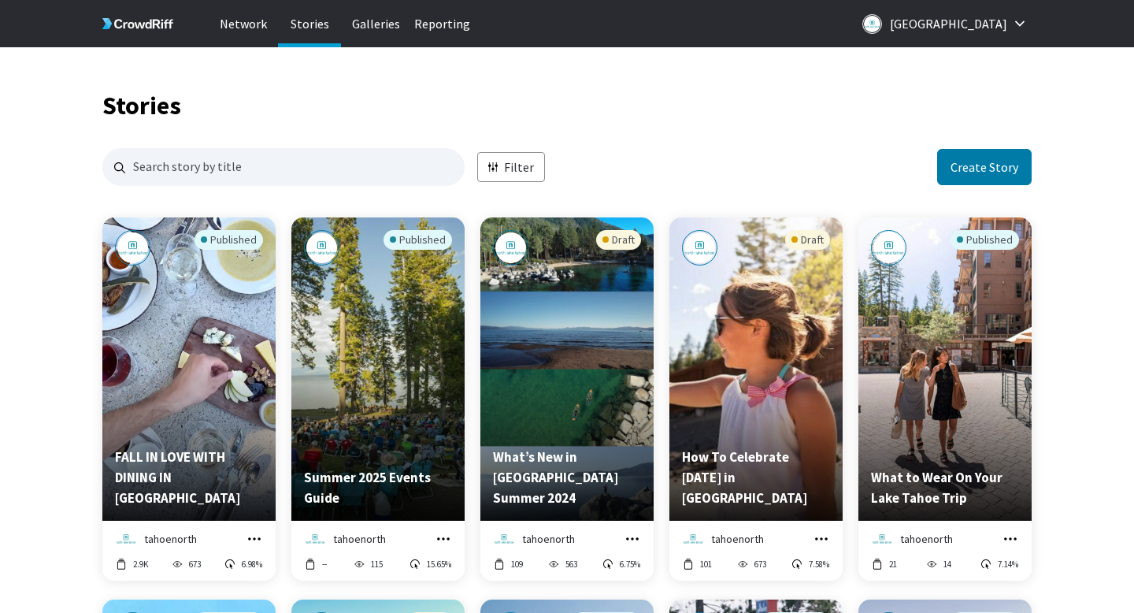
scroll to position [3057, 930]
click at [262, 174] on input "Search for stories by name. Press enter to submit." at bounding box center [283, 167] width 362 height 38
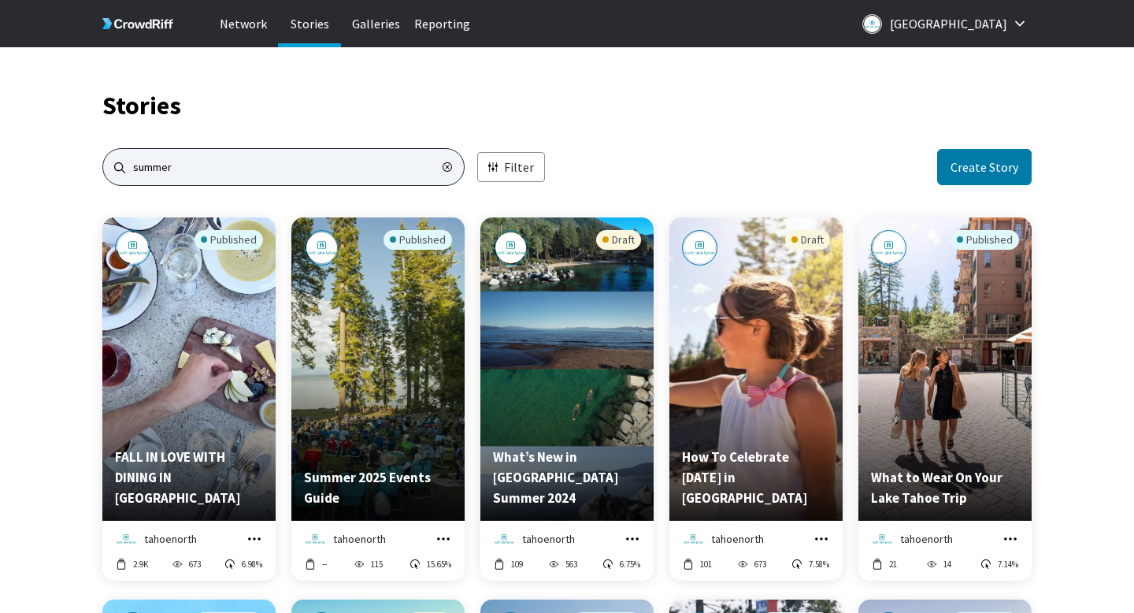
type input "summer"
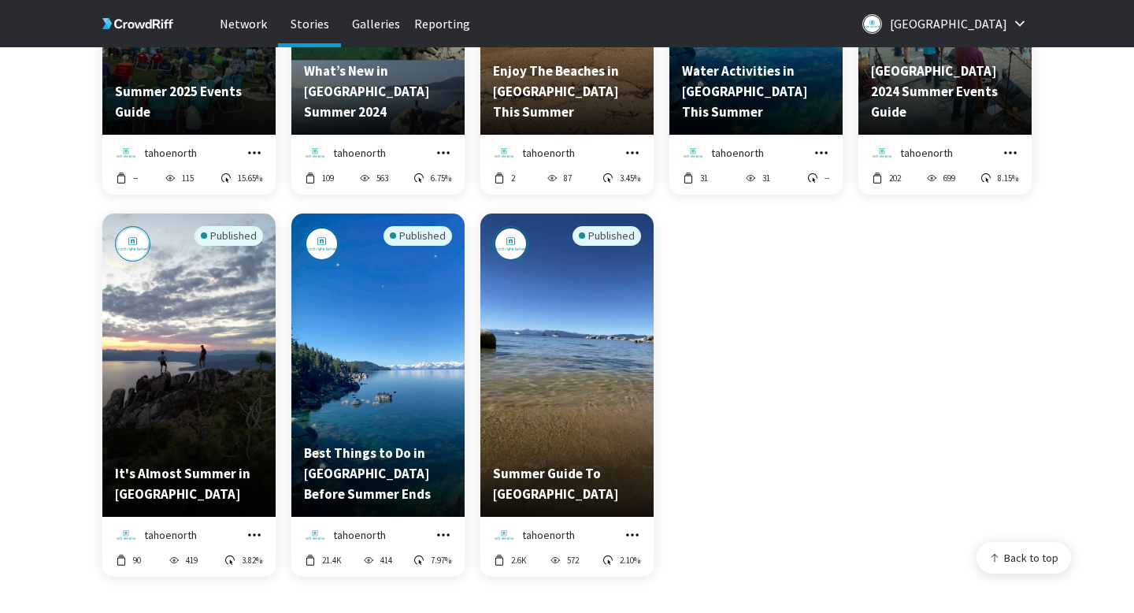
scroll to position [388, 0]
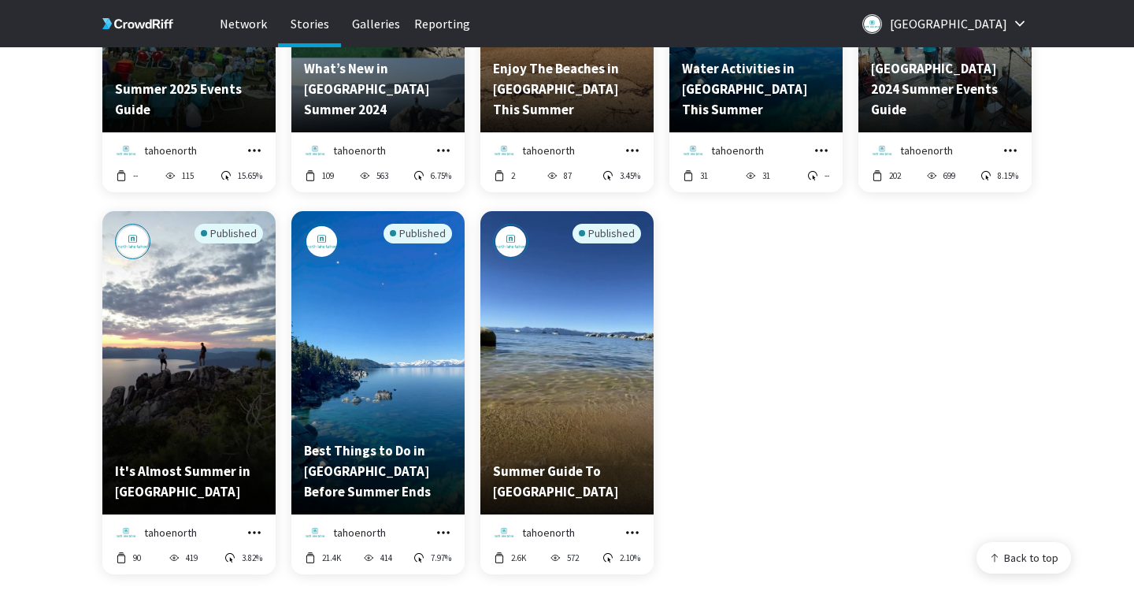
click at [225, 239] on div "Published" at bounding box center [229, 234] width 69 height 20
click at [260, 530] on icon "grid" at bounding box center [255, 533] width 16 height 16
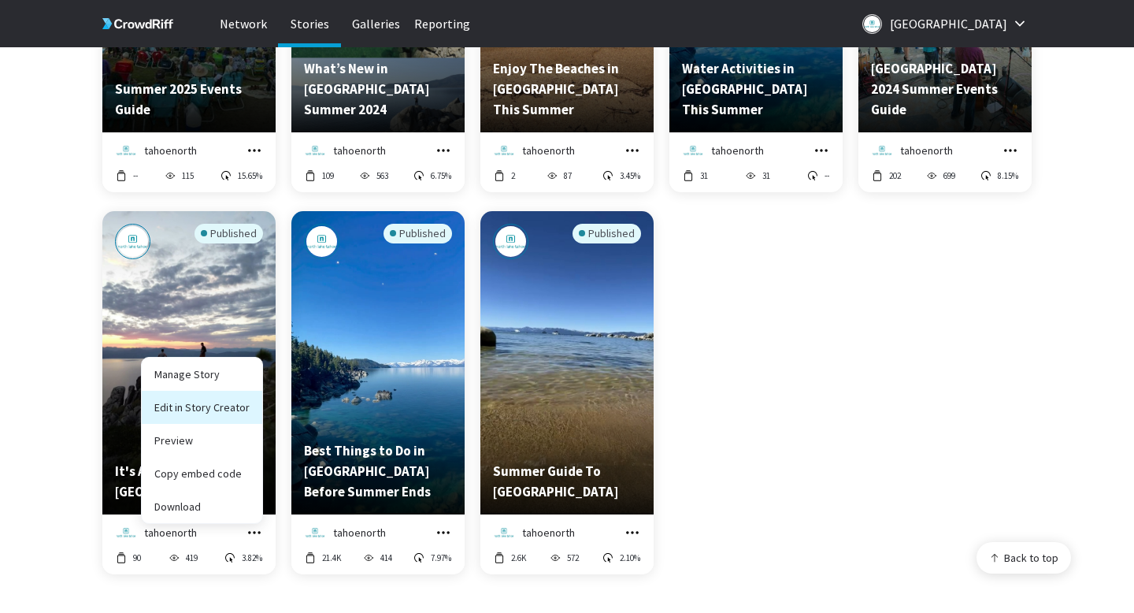
click at [213, 412] on link "Edit in Story Creator" at bounding box center [202, 407] width 121 height 33
